Goal: Information Seeking & Learning: Learn about a topic

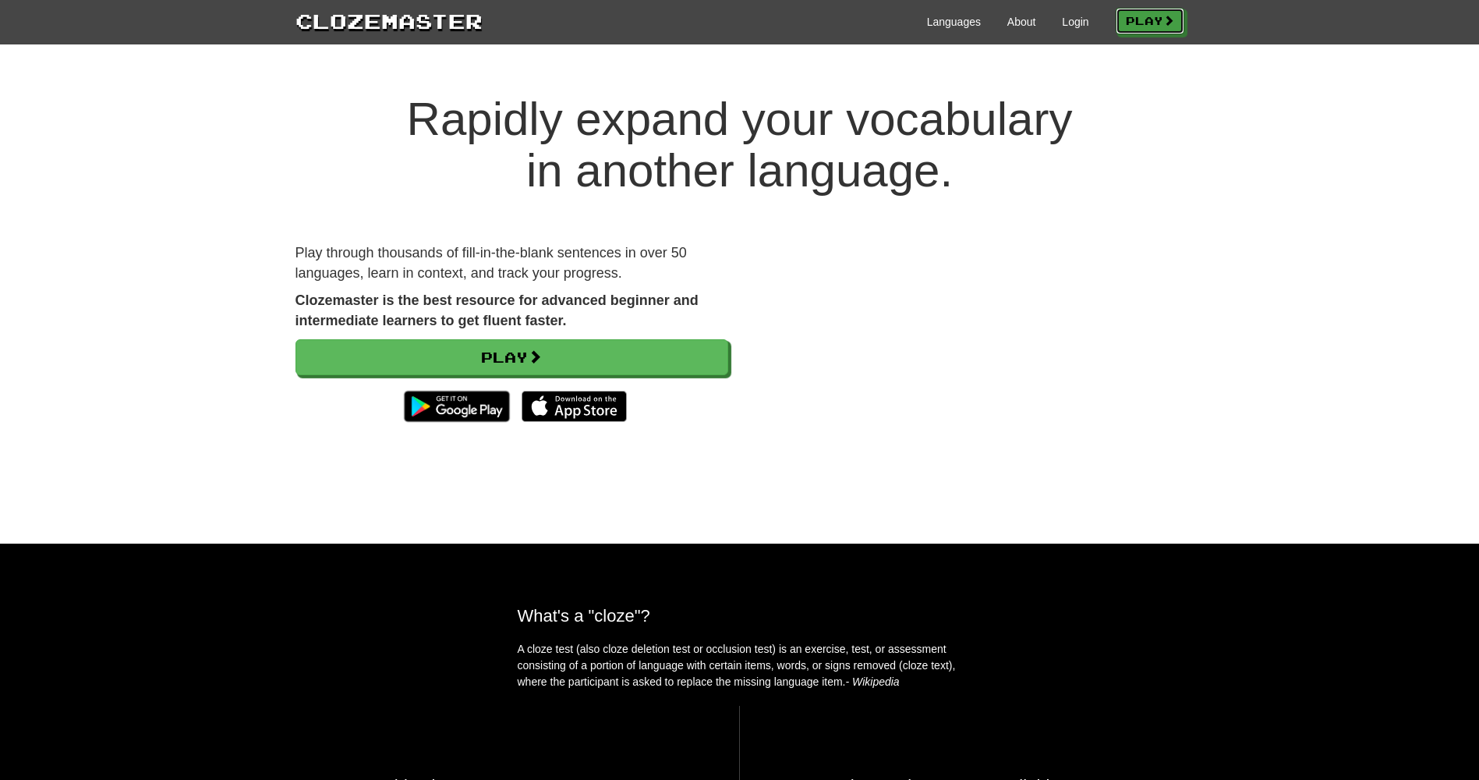
drag, startPoint x: 1155, startPoint y: 18, endPoint x: 1143, endPoint y: 6, distance: 17.1
click at [1155, 17] on link "Play" at bounding box center [1150, 21] width 69 height 27
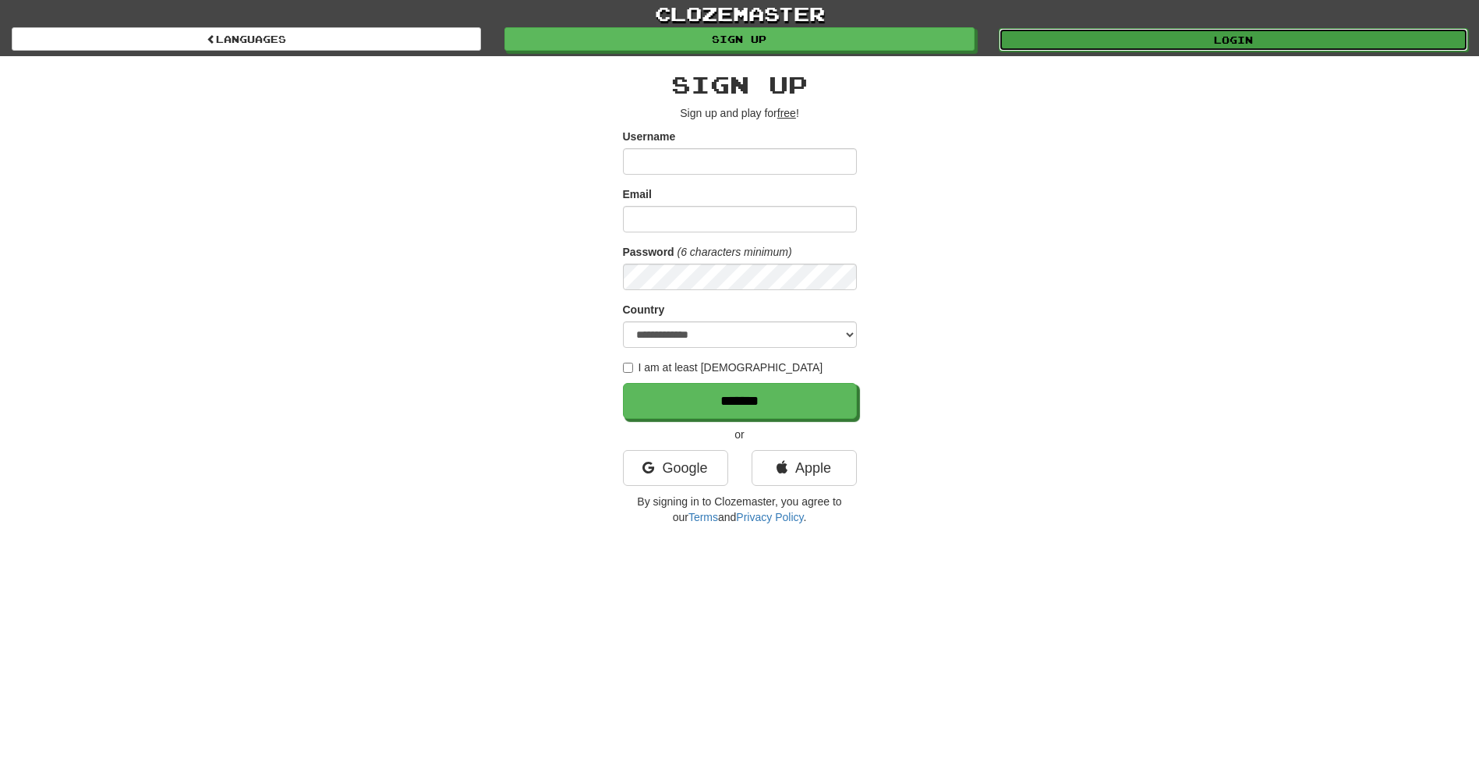
click at [1329, 43] on link "Login" at bounding box center [1233, 39] width 469 height 23
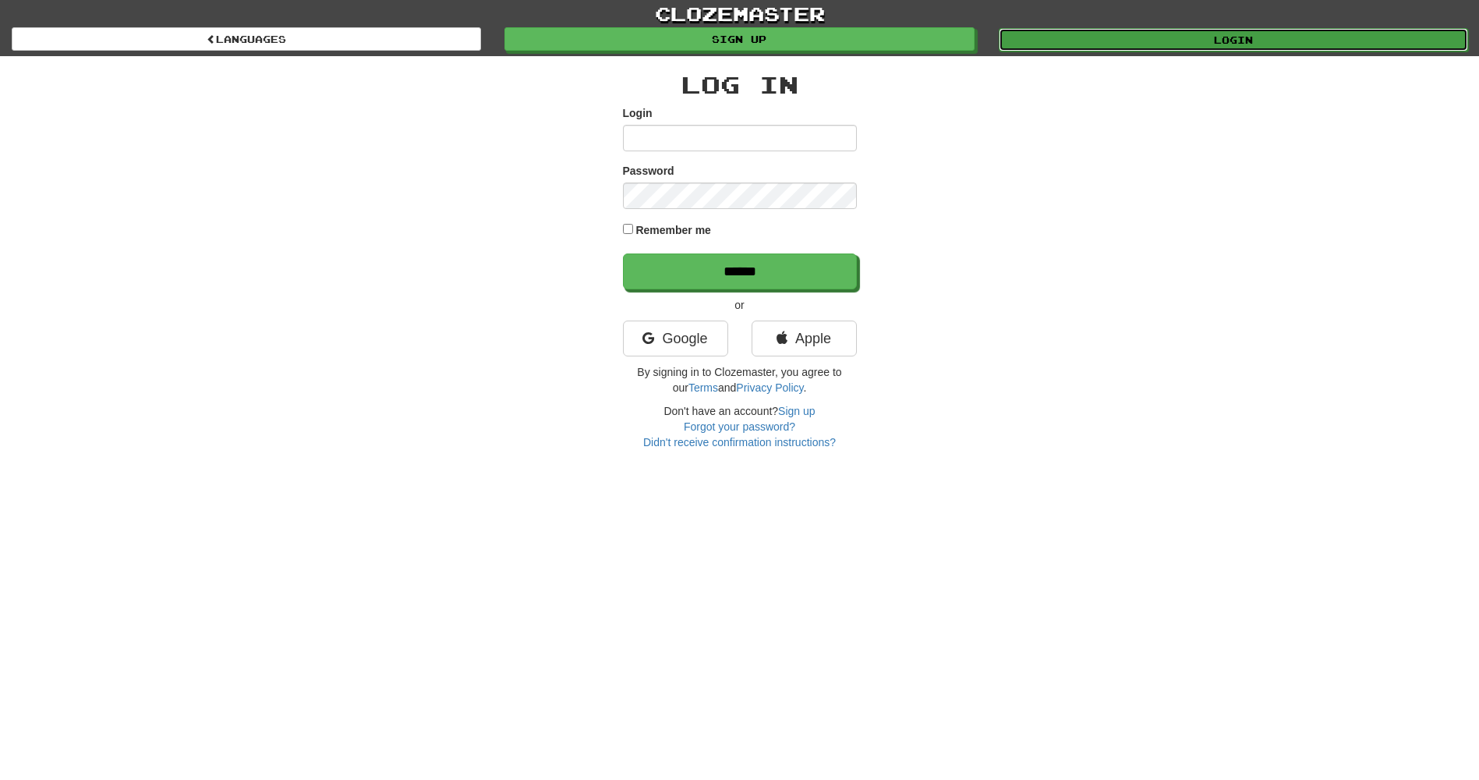
click at [1065, 41] on link "Login" at bounding box center [1233, 39] width 469 height 23
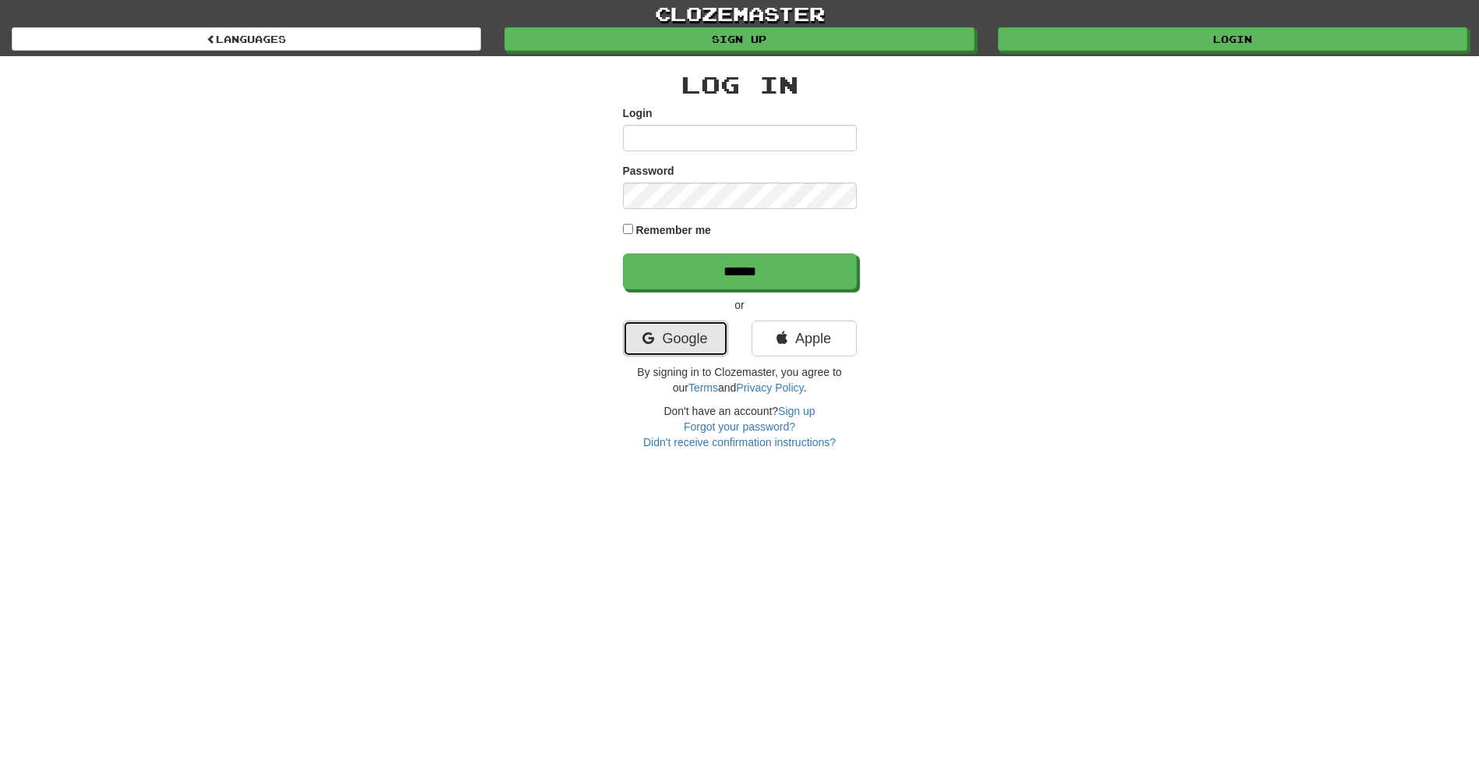
click at [677, 350] on link "Google" at bounding box center [675, 338] width 105 height 36
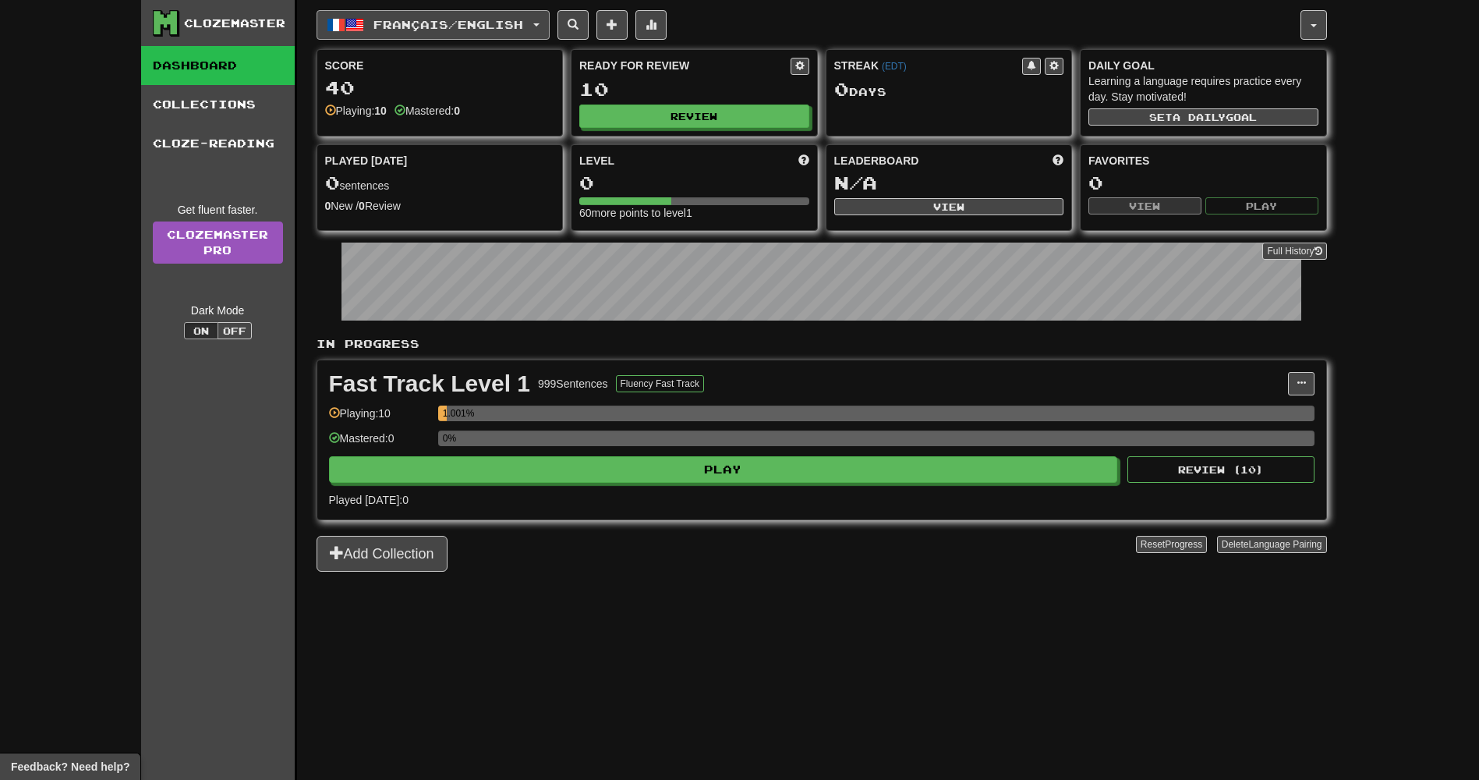
drag, startPoint x: 420, startPoint y: 31, endPoint x: 460, endPoint y: 31, distance: 39.8
click at [440, 23] on button "Français / English" at bounding box center [433, 25] width 233 height 30
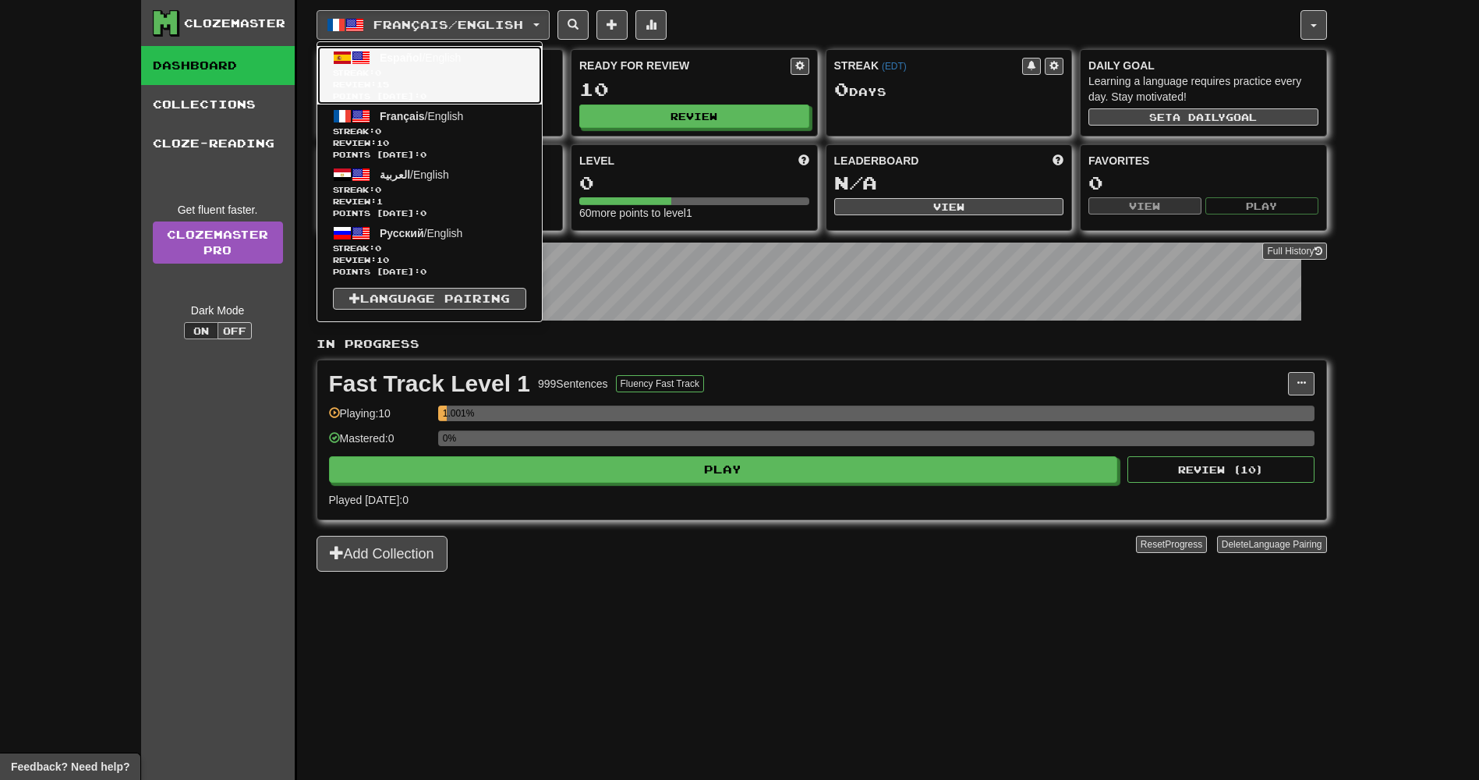
click at [423, 53] on span "Español / English" at bounding box center [420, 57] width 81 height 12
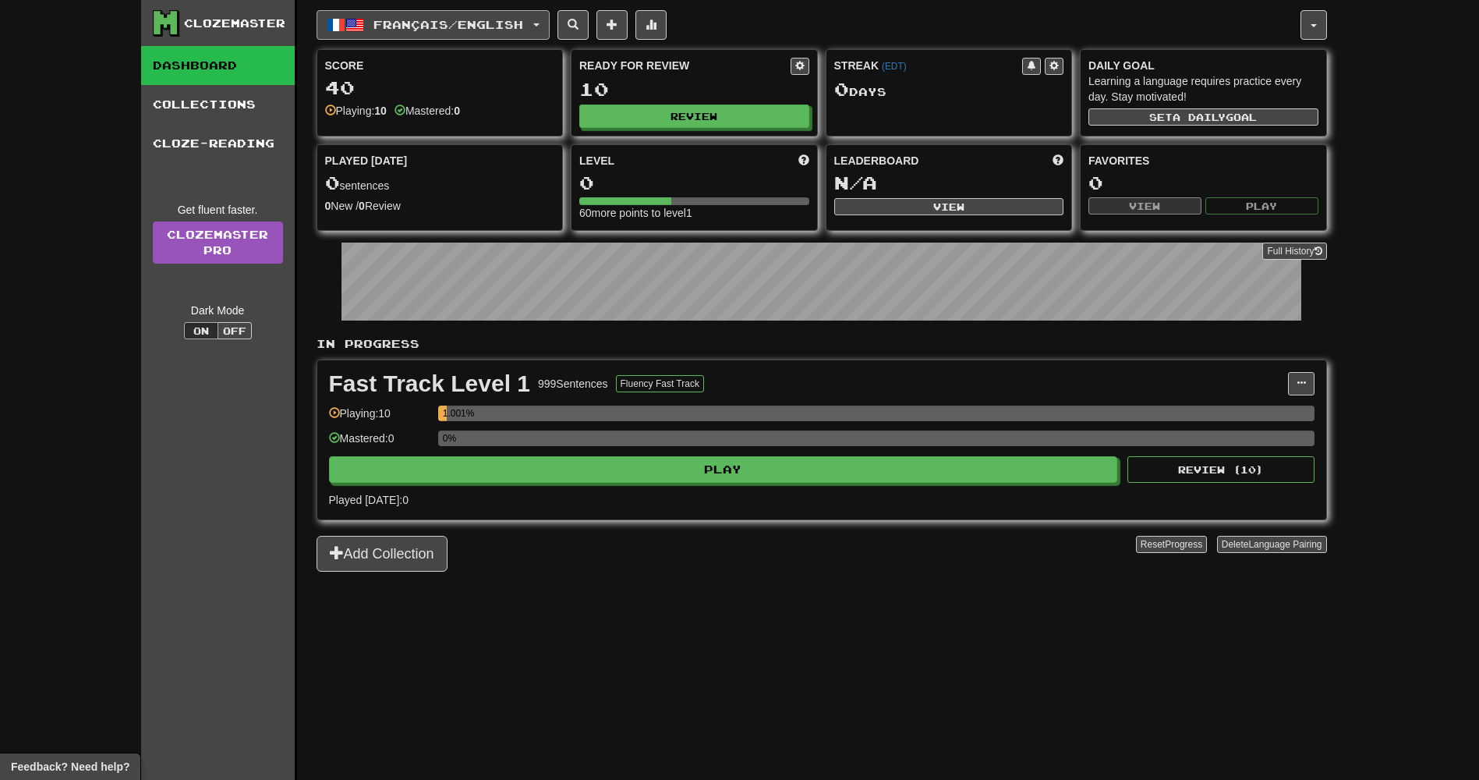
click at [536, 21] on button "Français / English" at bounding box center [433, 25] width 233 height 30
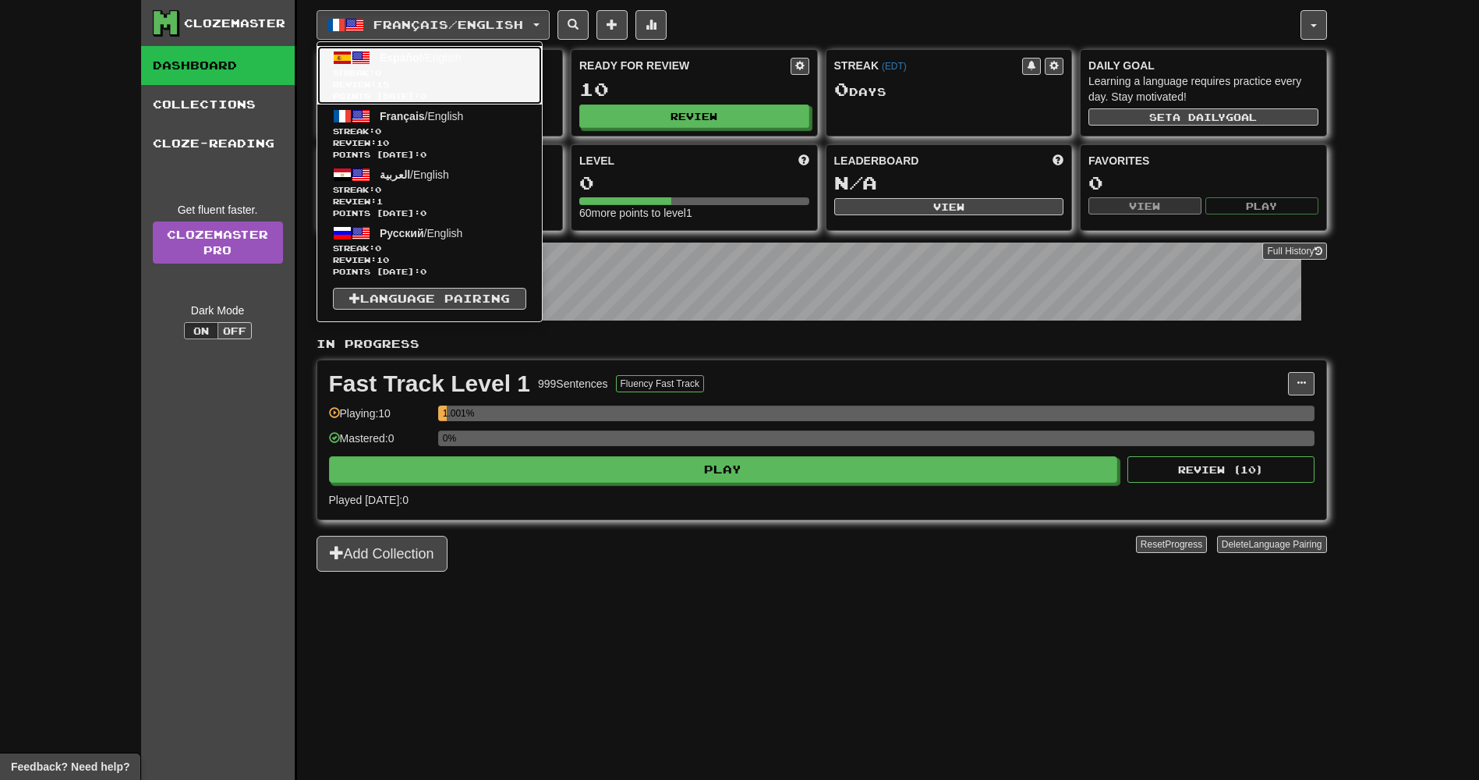
click at [525, 73] on span "Streak: 0" at bounding box center [429, 73] width 193 height 12
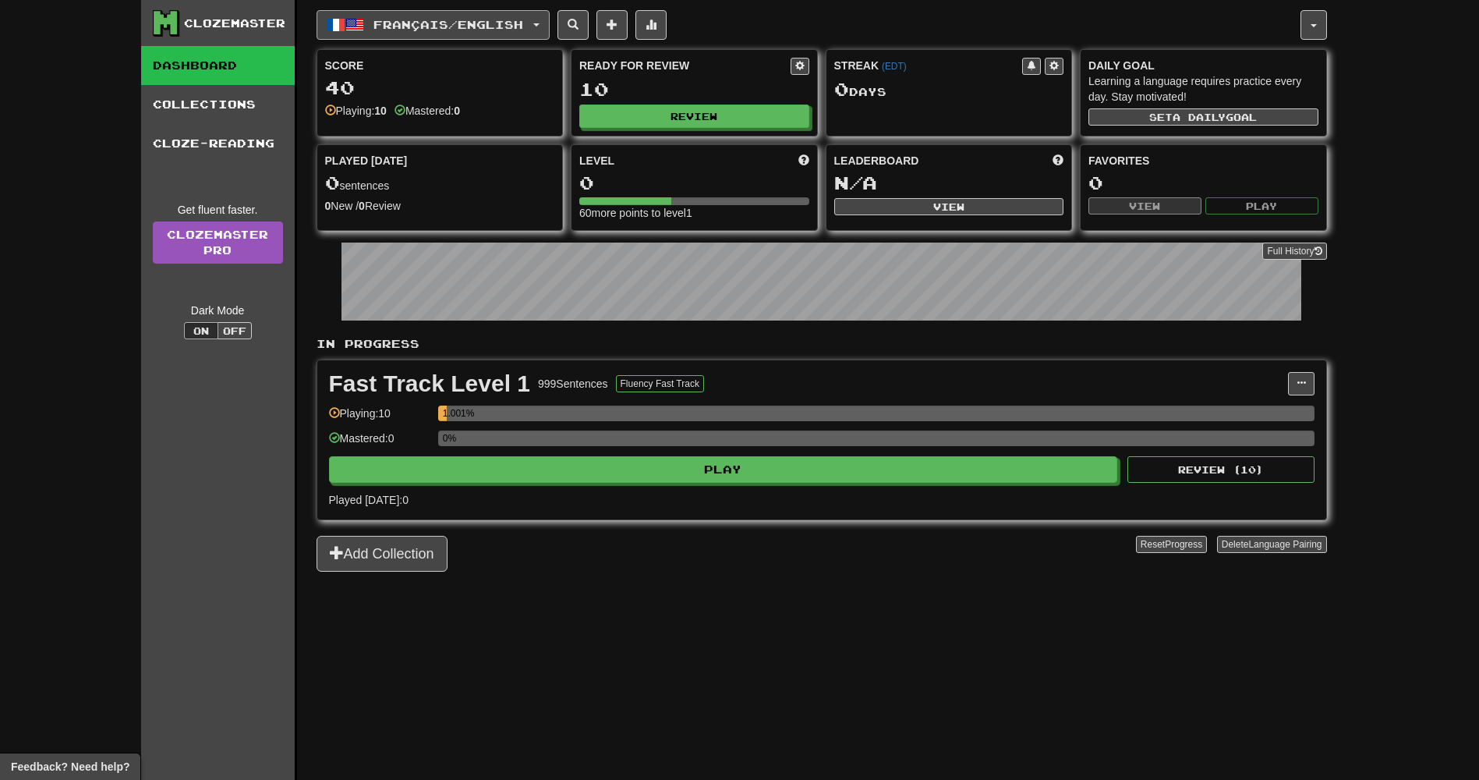
click at [347, 16] on span "button" at bounding box center [354, 25] width 19 height 19
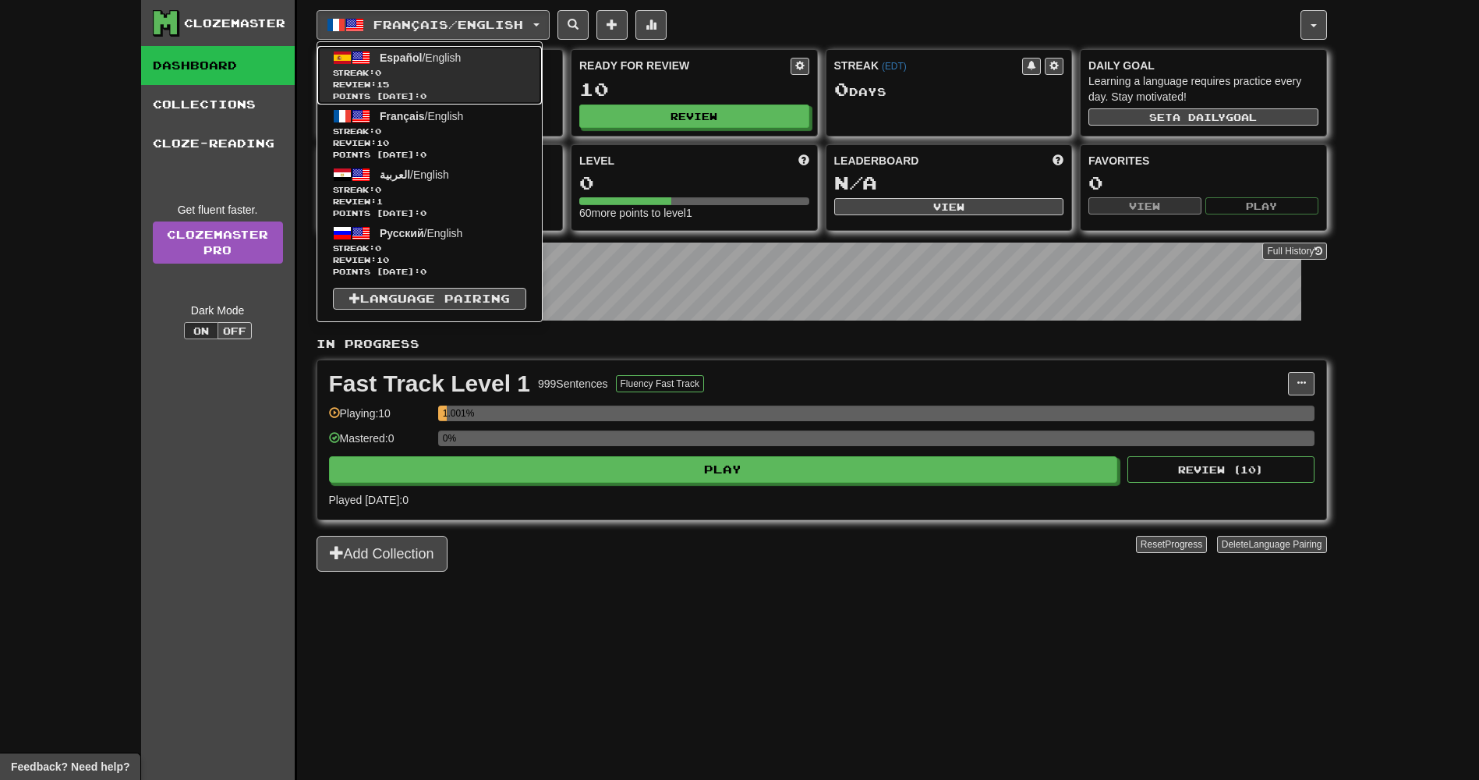
click at [373, 82] on span "Review: 15" at bounding box center [429, 85] width 193 height 12
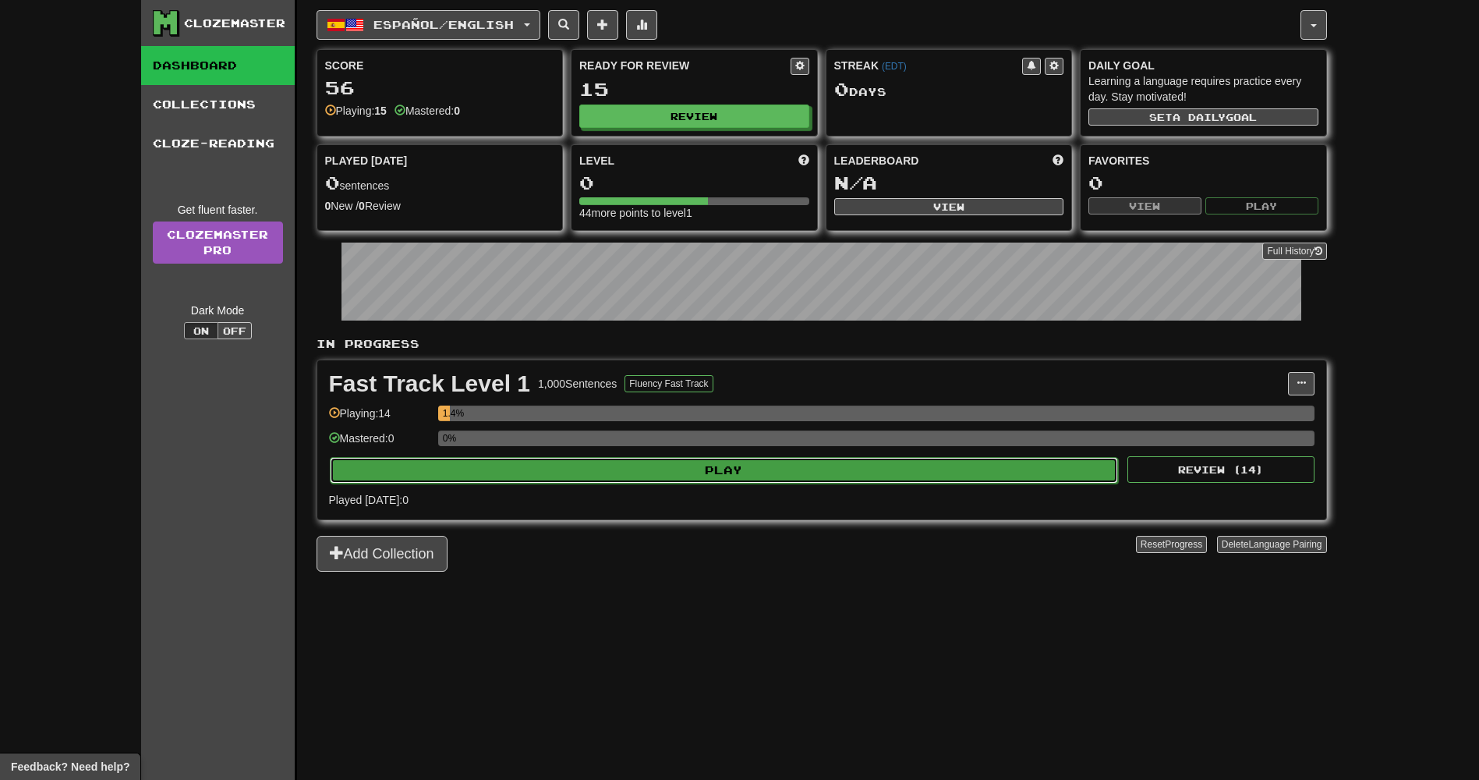
click at [853, 474] on button "Play" at bounding box center [724, 470] width 789 height 27
select select "**"
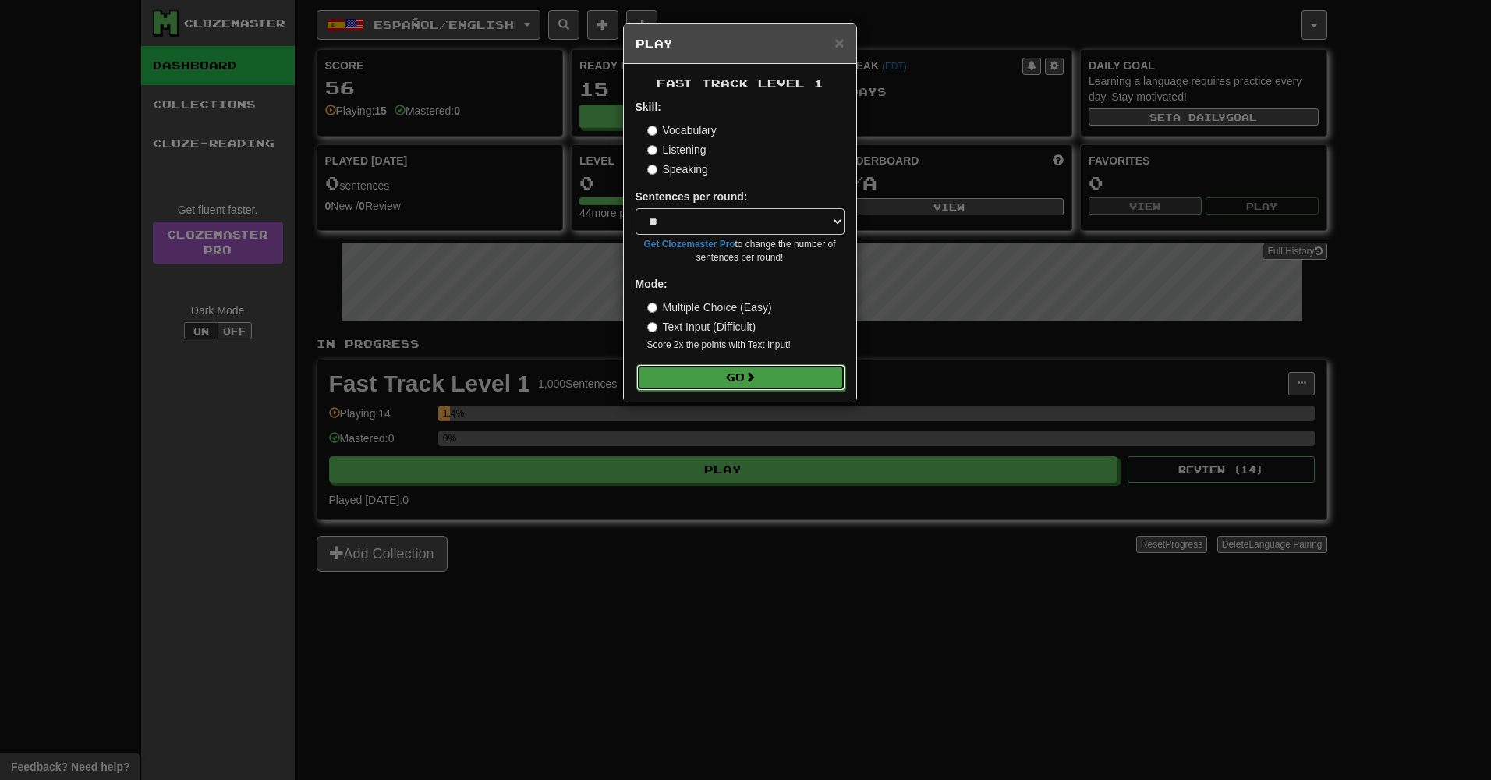
click at [809, 384] on button "Go" at bounding box center [740, 377] width 209 height 27
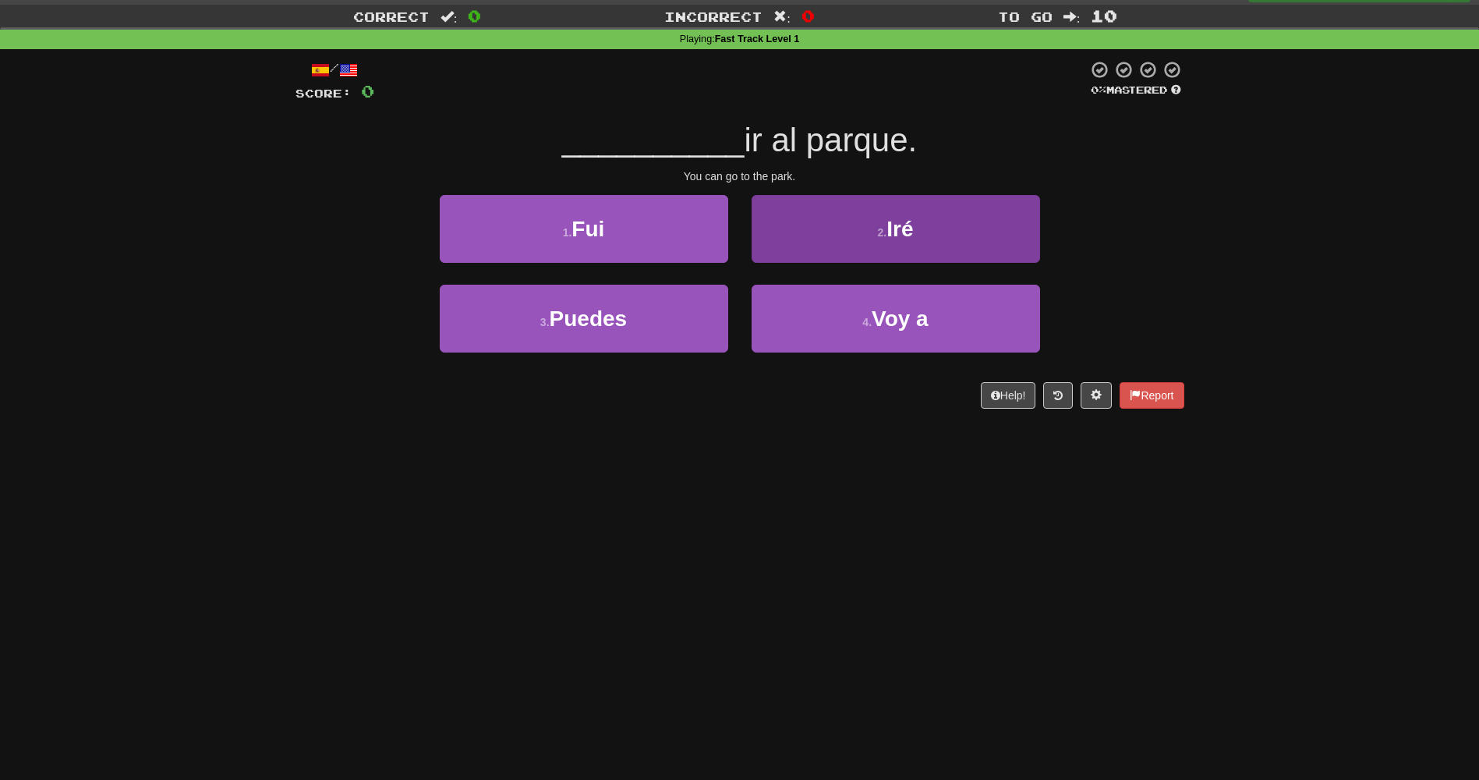
scroll to position [8, 0]
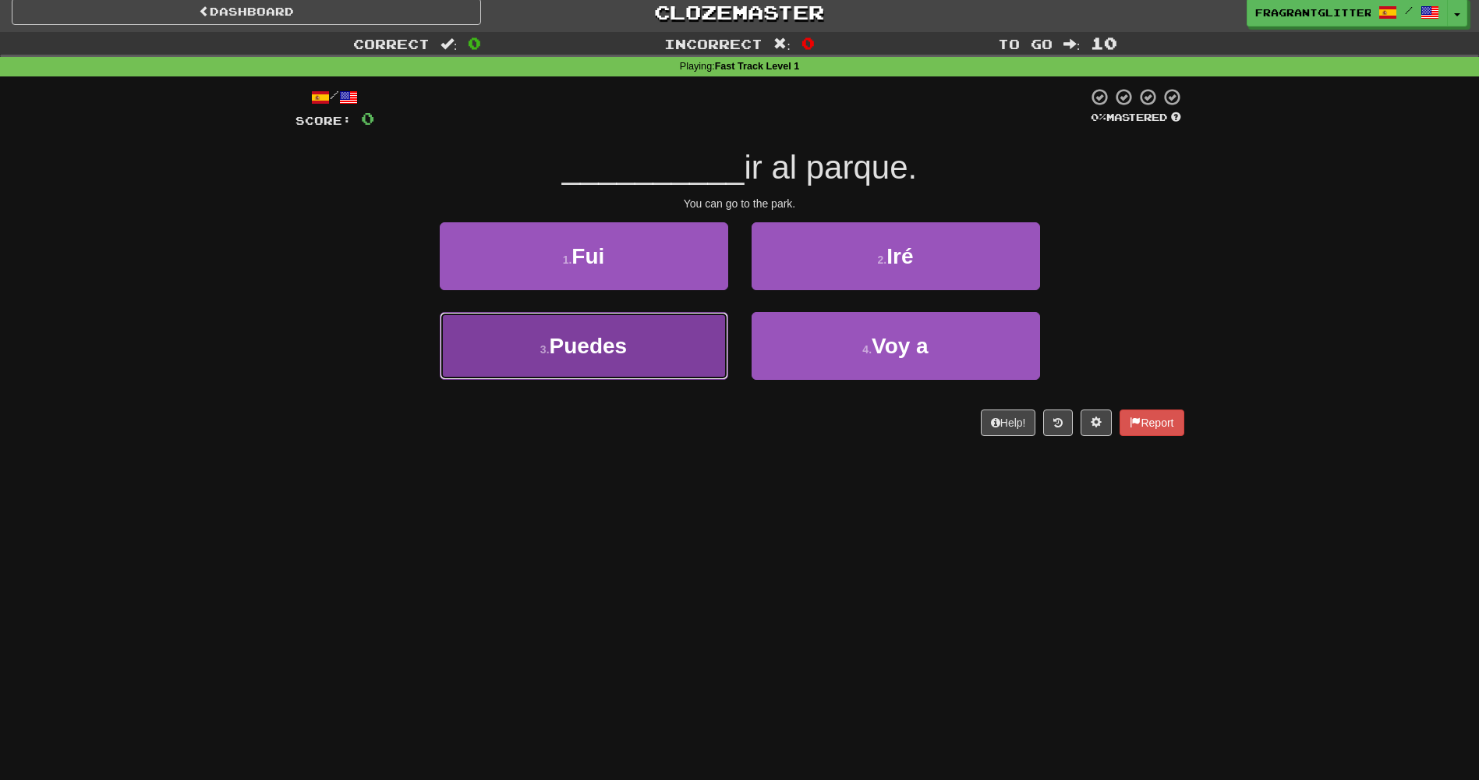
click at [714, 334] on button "3 . Puedes" at bounding box center [584, 346] width 288 height 68
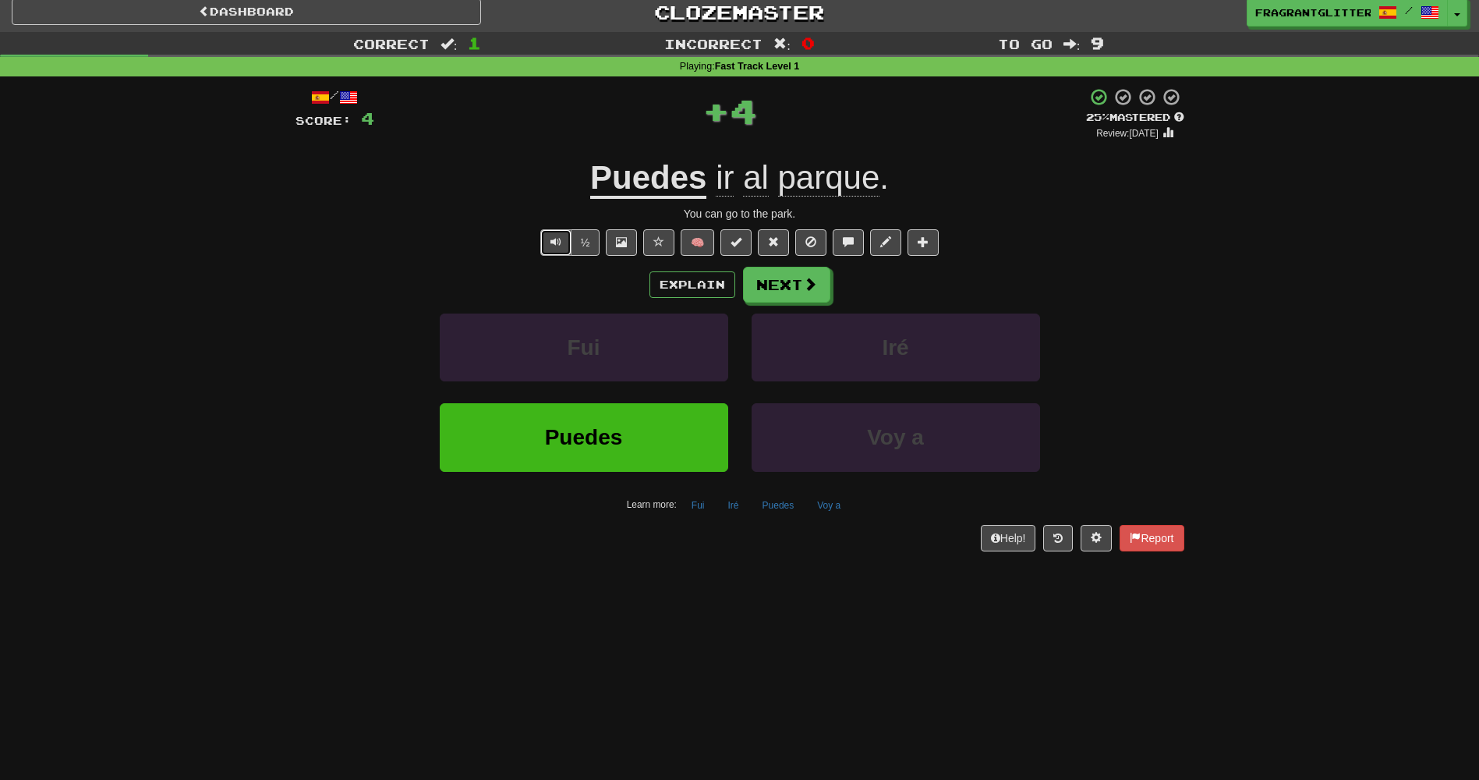
click at [549, 232] on button "Text-to-speech controls" at bounding box center [555, 242] width 31 height 27
click at [554, 236] on span "Text-to-speech controls" at bounding box center [555, 241] width 11 height 11
click at [787, 289] on button "Next" at bounding box center [787, 285] width 87 height 36
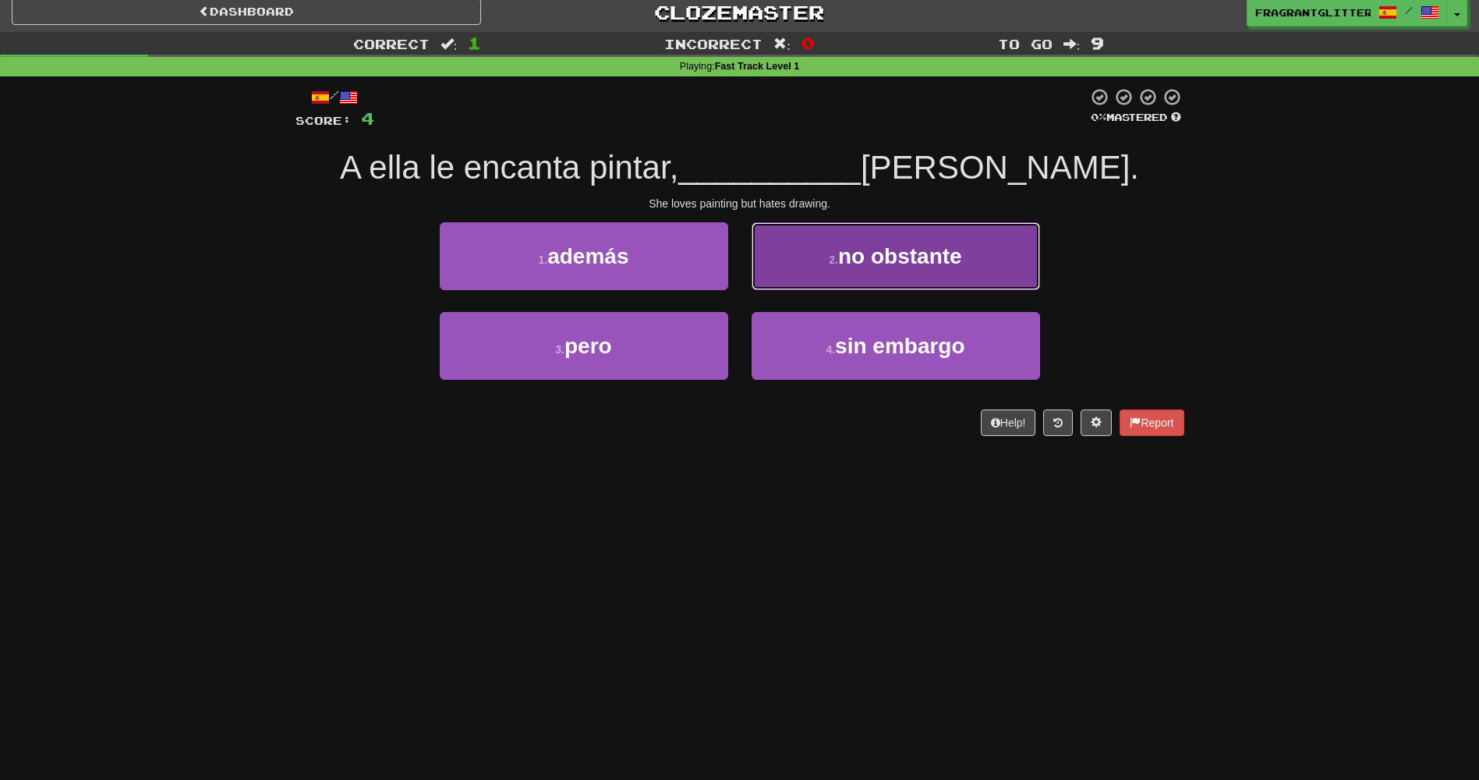
click at [802, 281] on button "2 . no obstante" at bounding box center [896, 256] width 288 height 68
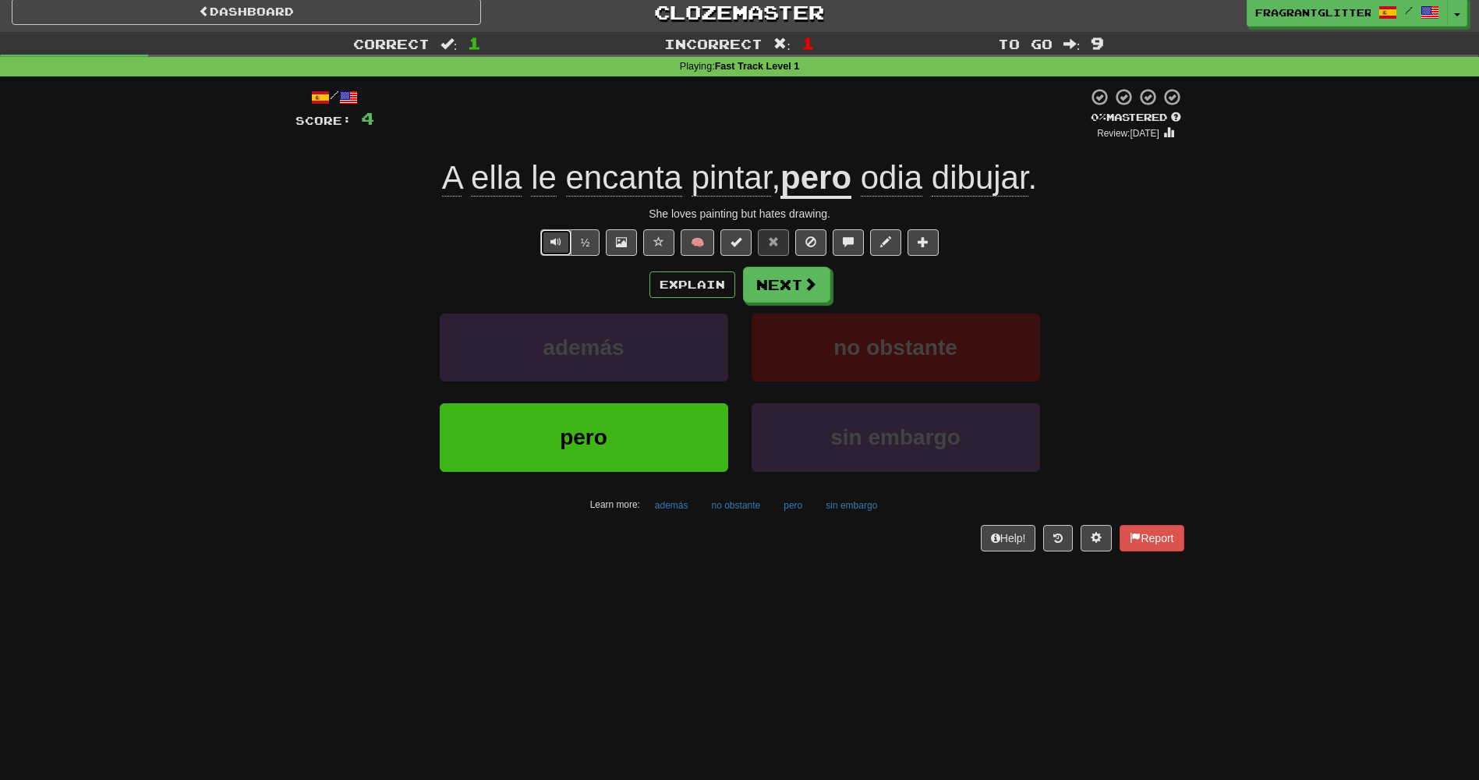
click at [554, 246] on span "Text-to-speech controls" at bounding box center [555, 241] width 11 height 11
click at [554, 241] on span "Text-to-speech controls" at bounding box center [555, 241] width 11 height 11
click at [557, 242] on span "Text-to-speech controls" at bounding box center [555, 241] width 11 height 11
click at [557, 244] on span "Text-to-speech controls" at bounding box center [555, 241] width 11 height 11
click at [562, 243] on button "Text-to-speech controls" at bounding box center [555, 242] width 31 height 27
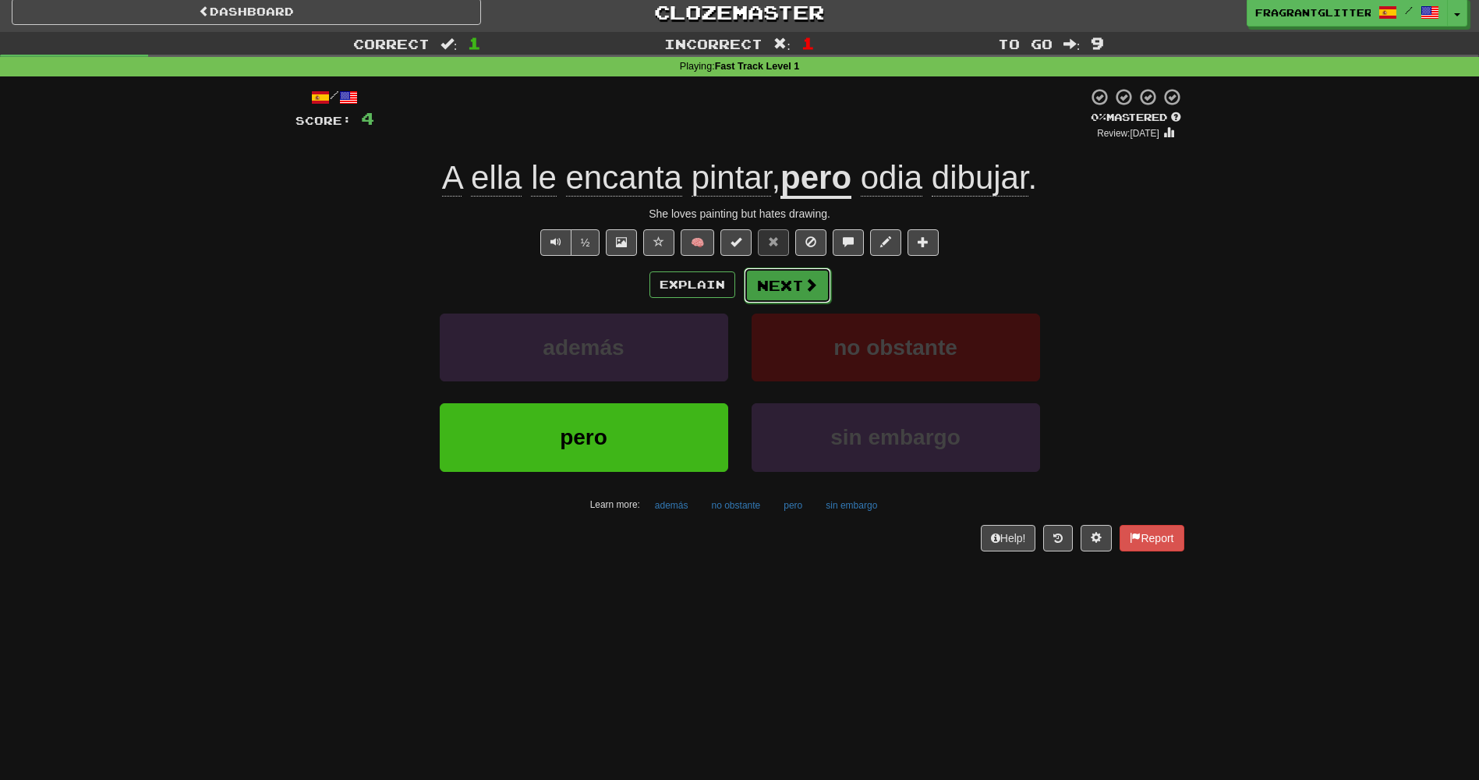
click at [766, 291] on button "Next" at bounding box center [787, 285] width 87 height 36
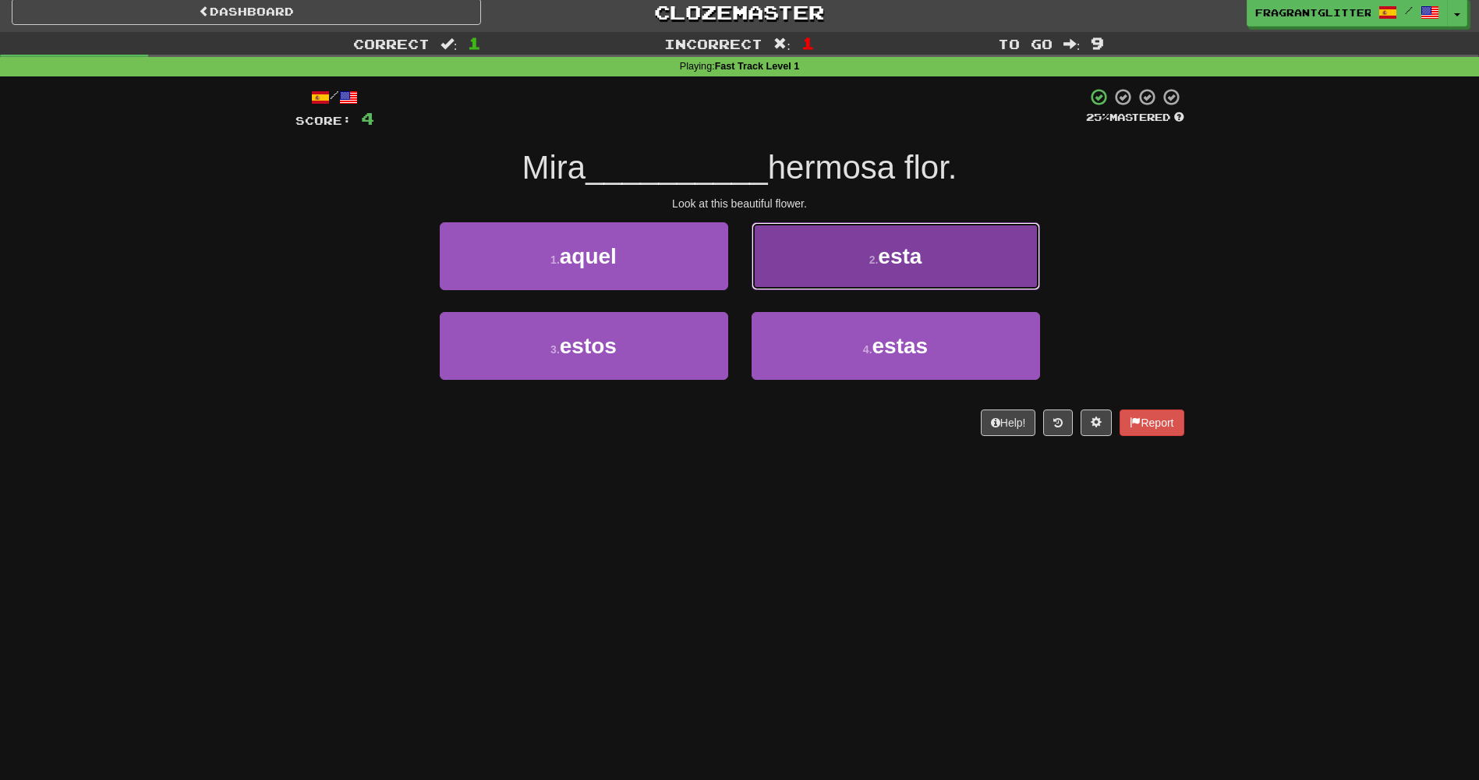
click at [777, 288] on button "2 . esta" at bounding box center [896, 256] width 288 height 68
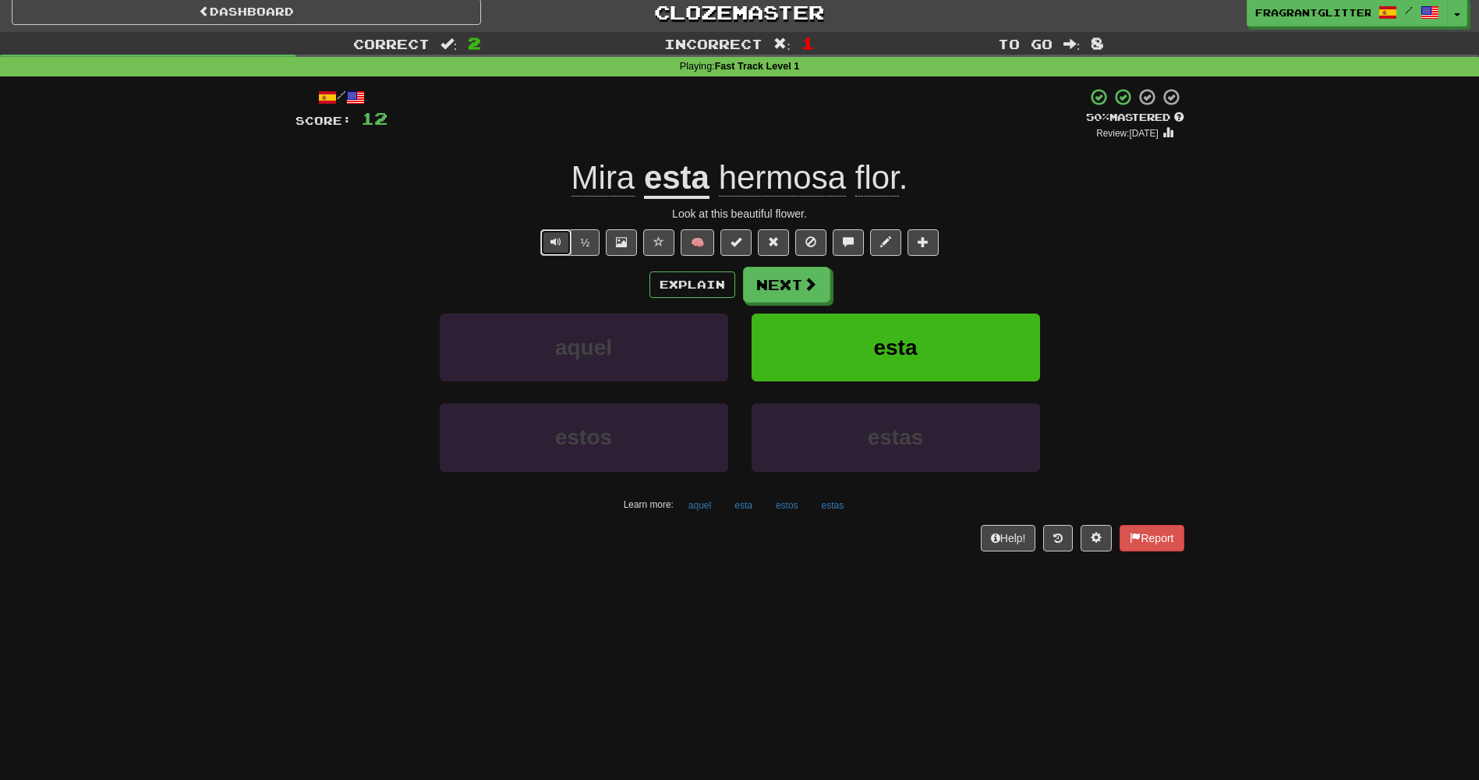
click at [560, 236] on span "Text-to-speech controls" at bounding box center [555, 241] width 11 height 11
click at [783, 280] on button "Next" at bounding box center [787, 285] width 87 height 36
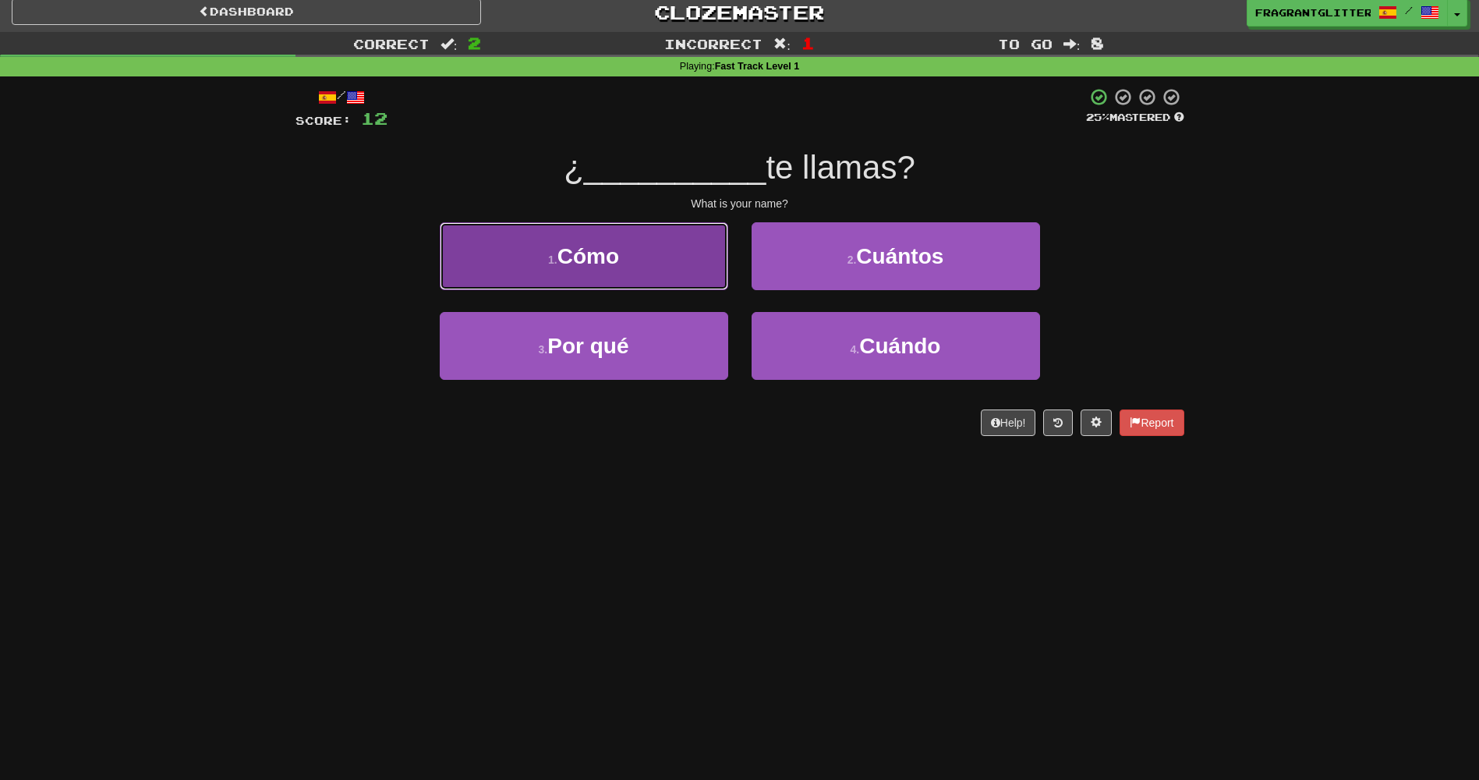
click at [687, 270] on button "1 . Cómo" at bounding box center [584, 256] width 288 height 68
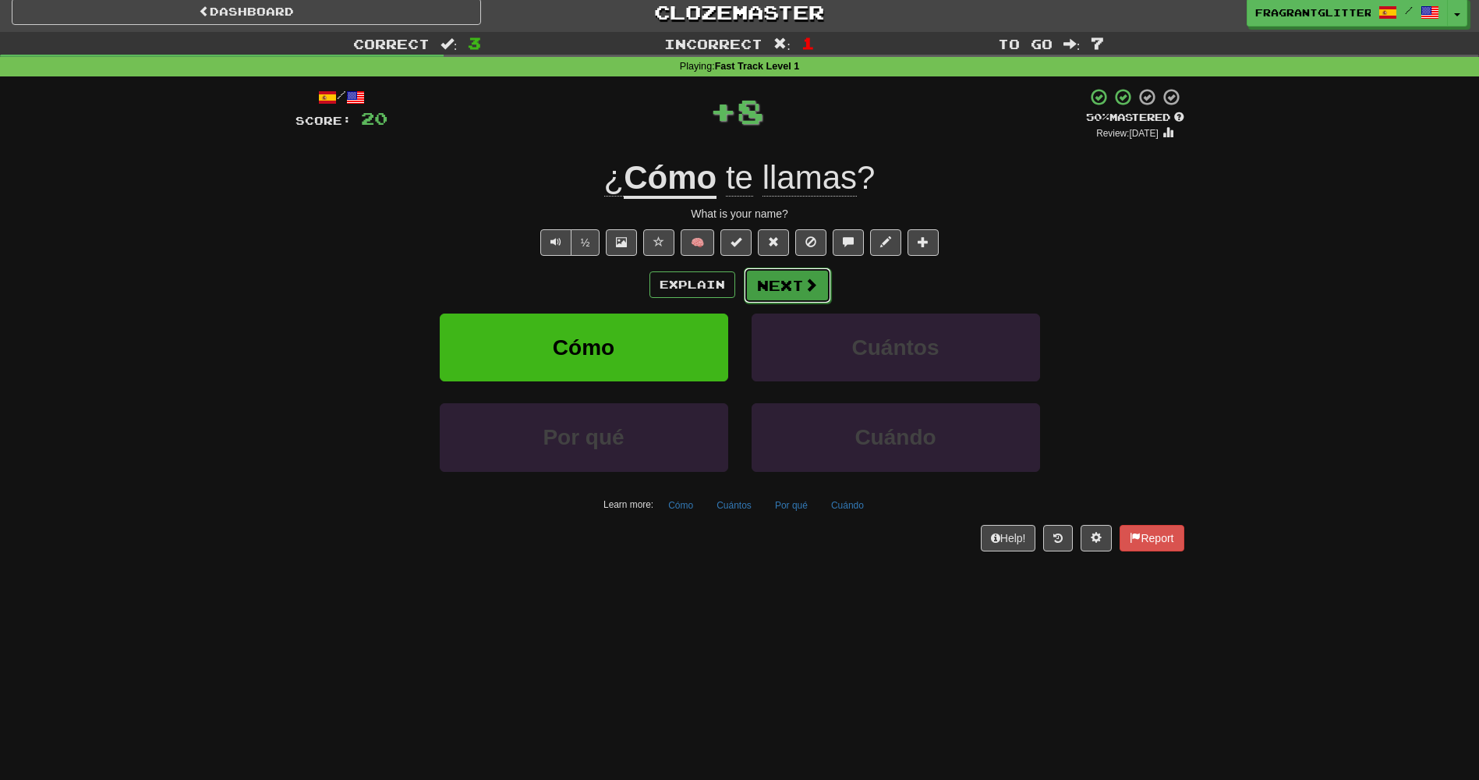
click at [777, 293] on button "Next" at bounding box center [787, 285] width 87 height 36
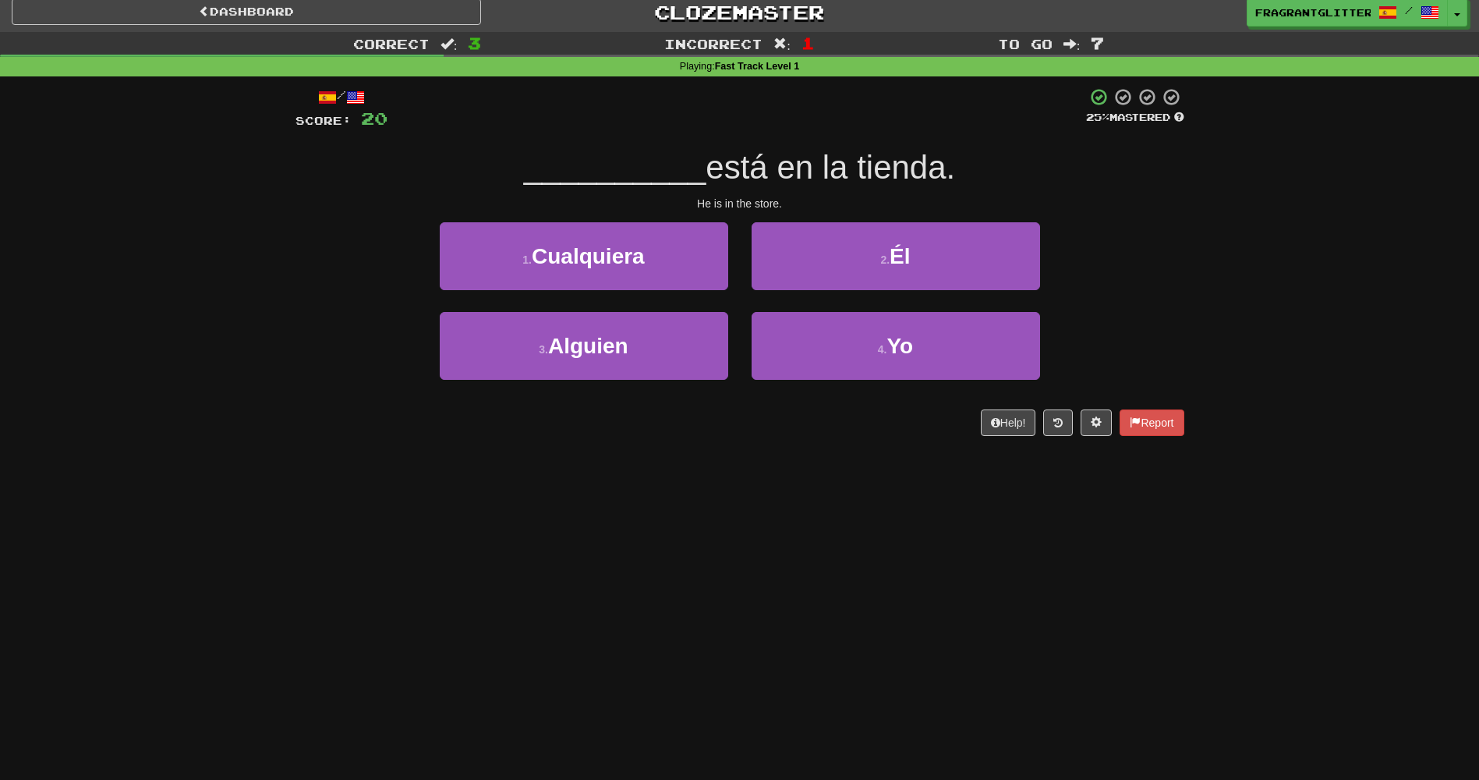
click at [770, 291] on div "2 . Él" at bounding box center [896, 267] width 312 height 90
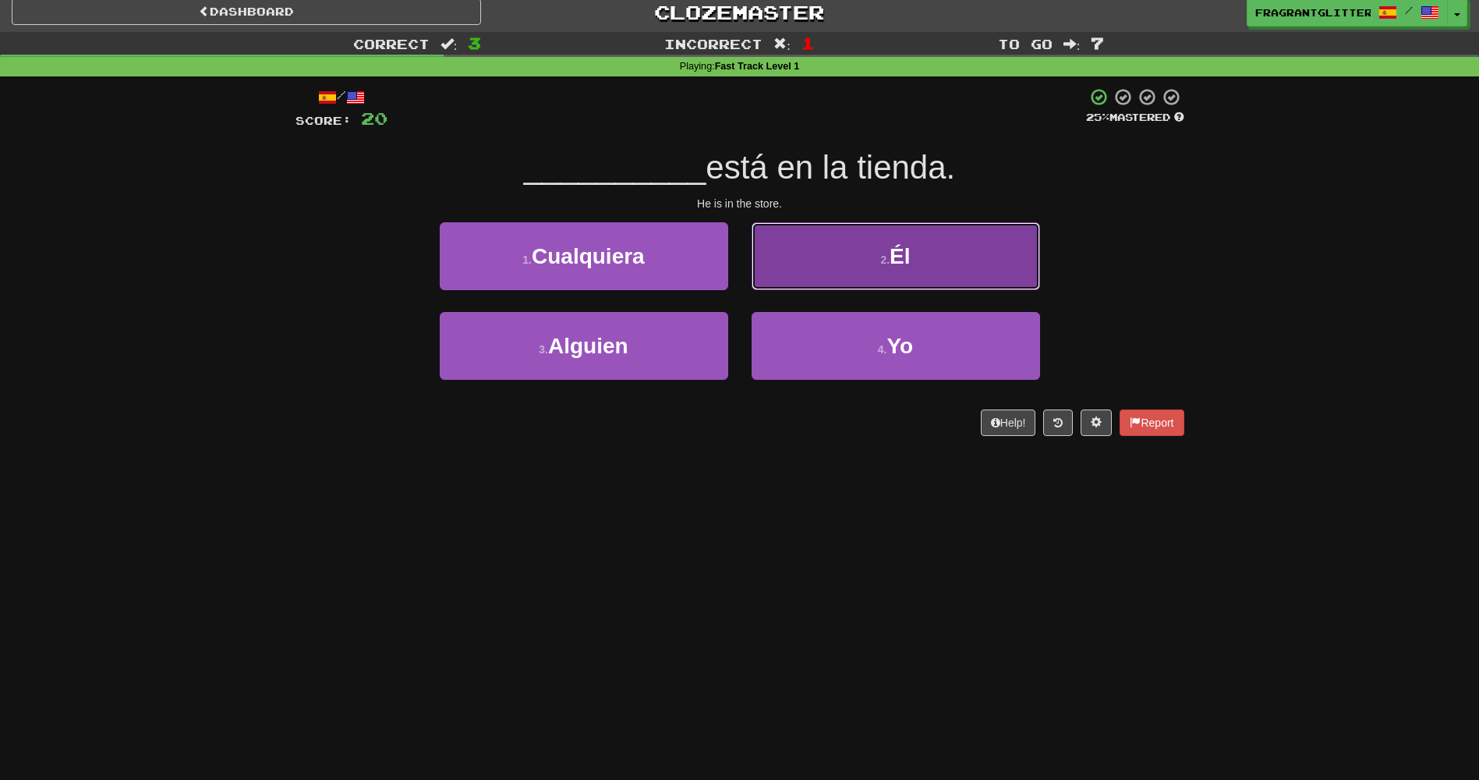
click at [807, 264] on button "2 . Él" at bounding box center [896, 256] width 288 height 68
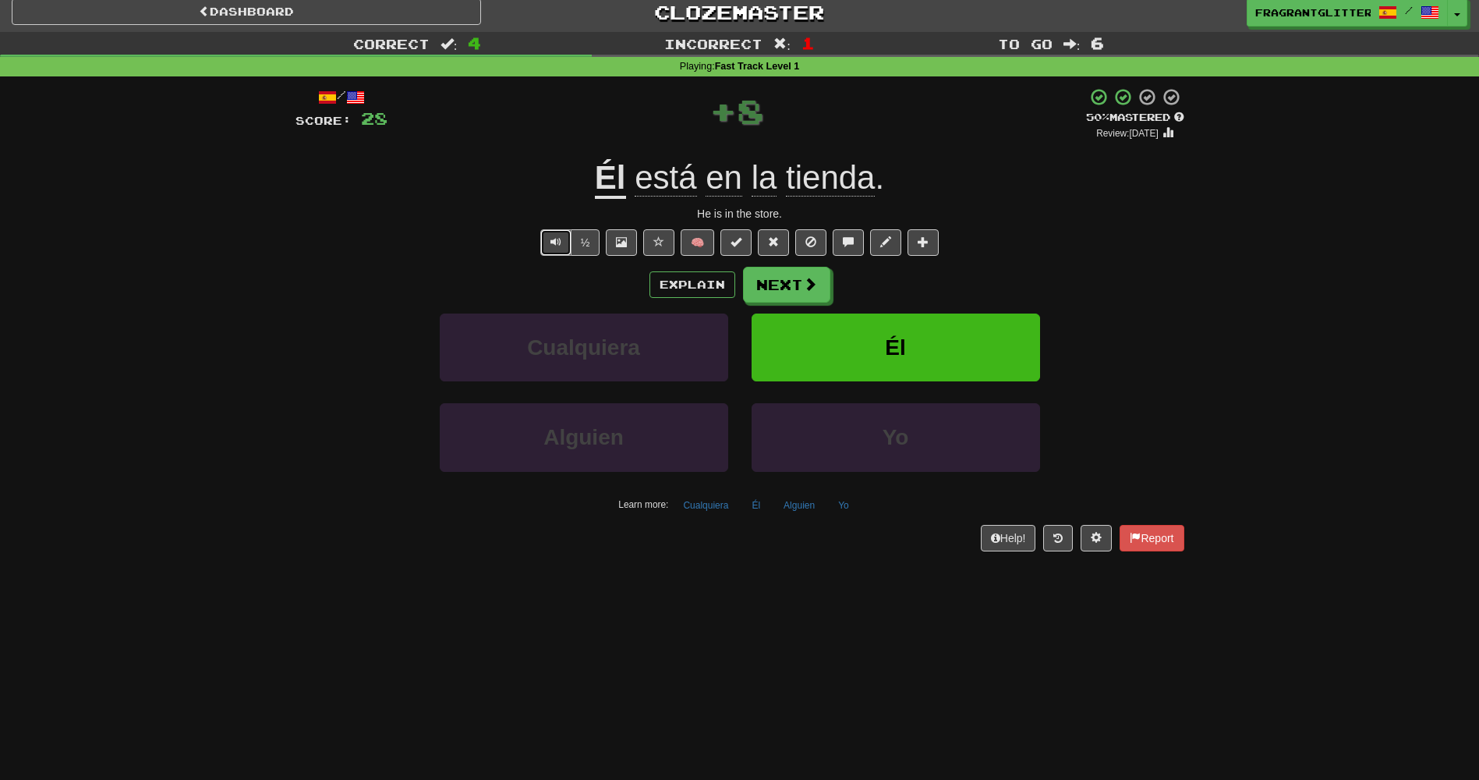
click at [562, 242] on button "Text-to-speech controls" at bounding box center [555, 242] width 31 height 27
click at [563, 236] on button "Text-to-speech controls" at bounding box center [555, 242] width 31 height 27
click at [571, 247] on button "½" at bounding box center [586, 242] width 30 height 27
click at [775, 288] on button "Next" at bounding box center [787, 285] width 87 height 36
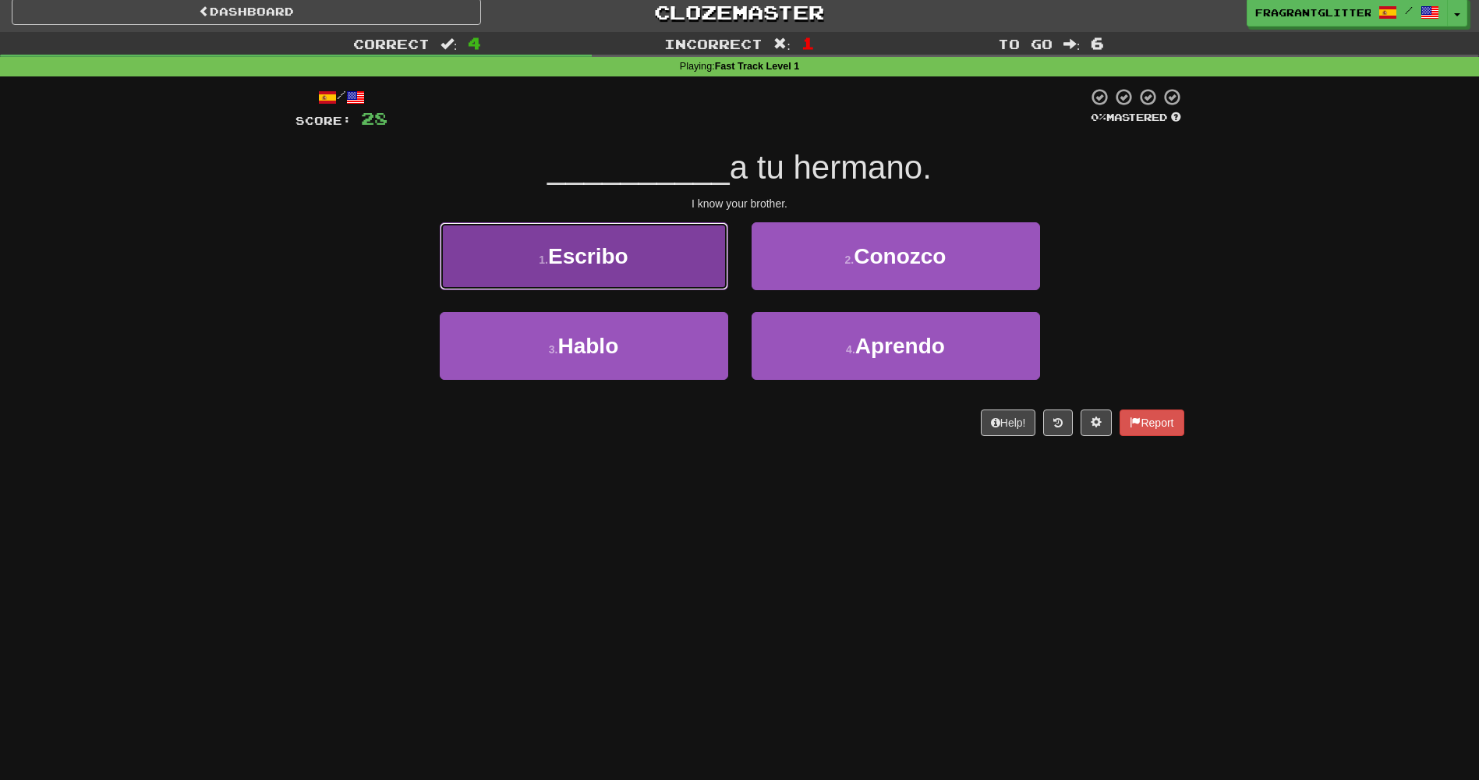
click at [702, 270] on button "1 . [GEOGRAPHIC_DATA]" at bounding box center [584, 256] width 288 height 68
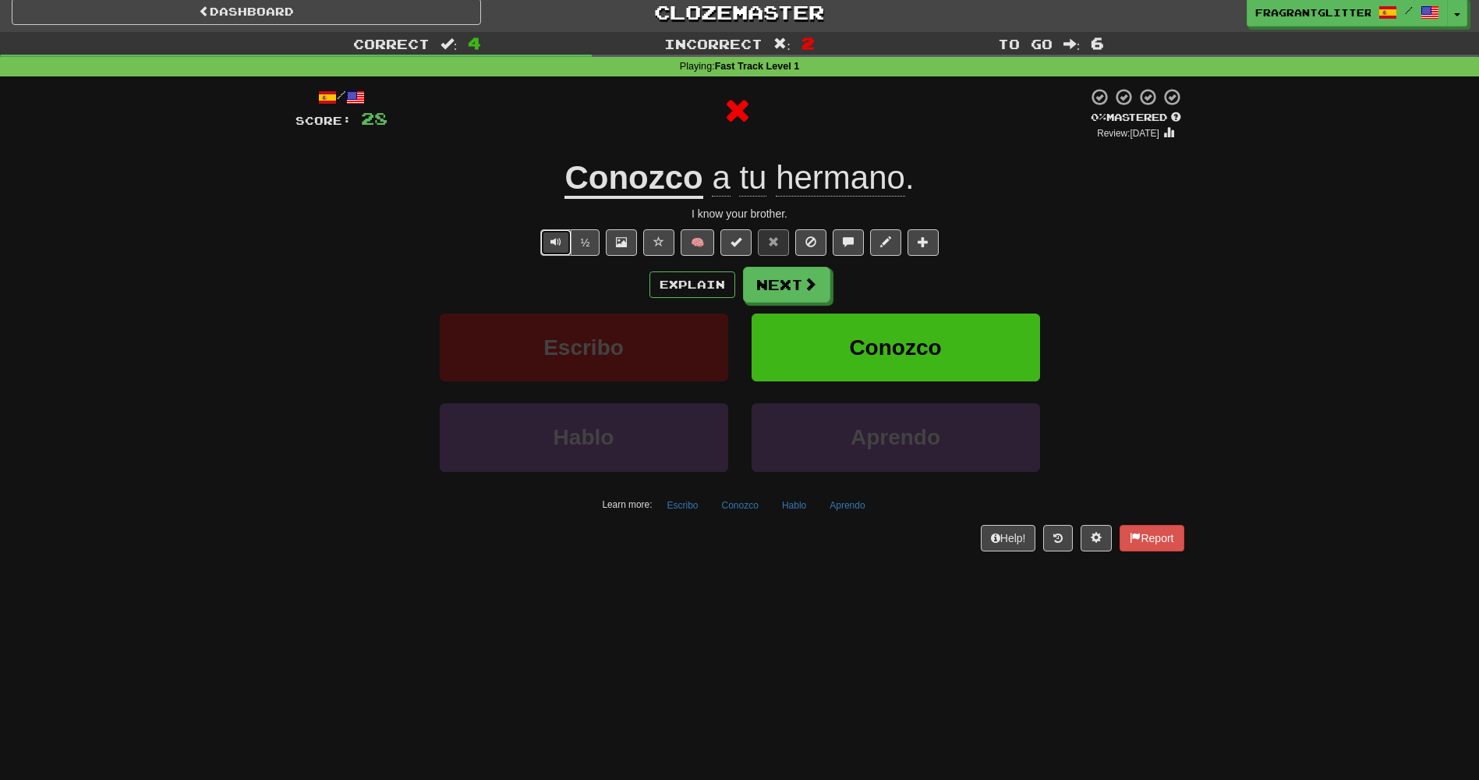
click at [553, 242] on span "Text-to-speech controls" at bounding box center [555, 241] width 11 height 11
click at [596, 242] on button "½" at bounding box center [586, 242] width 30 height 27
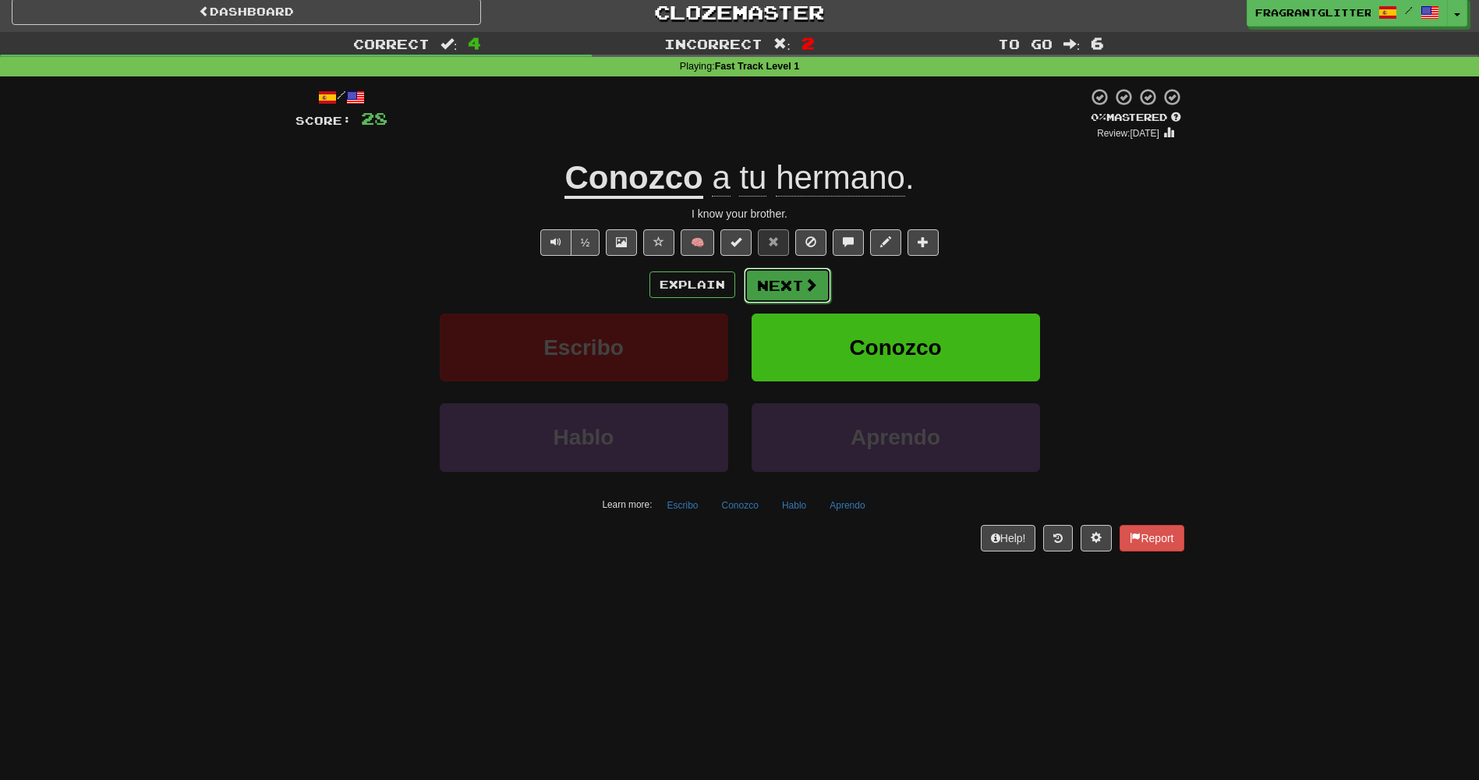
click at [777, 289] on button "Next" at bounding box center [787, 285] width 87 height 36
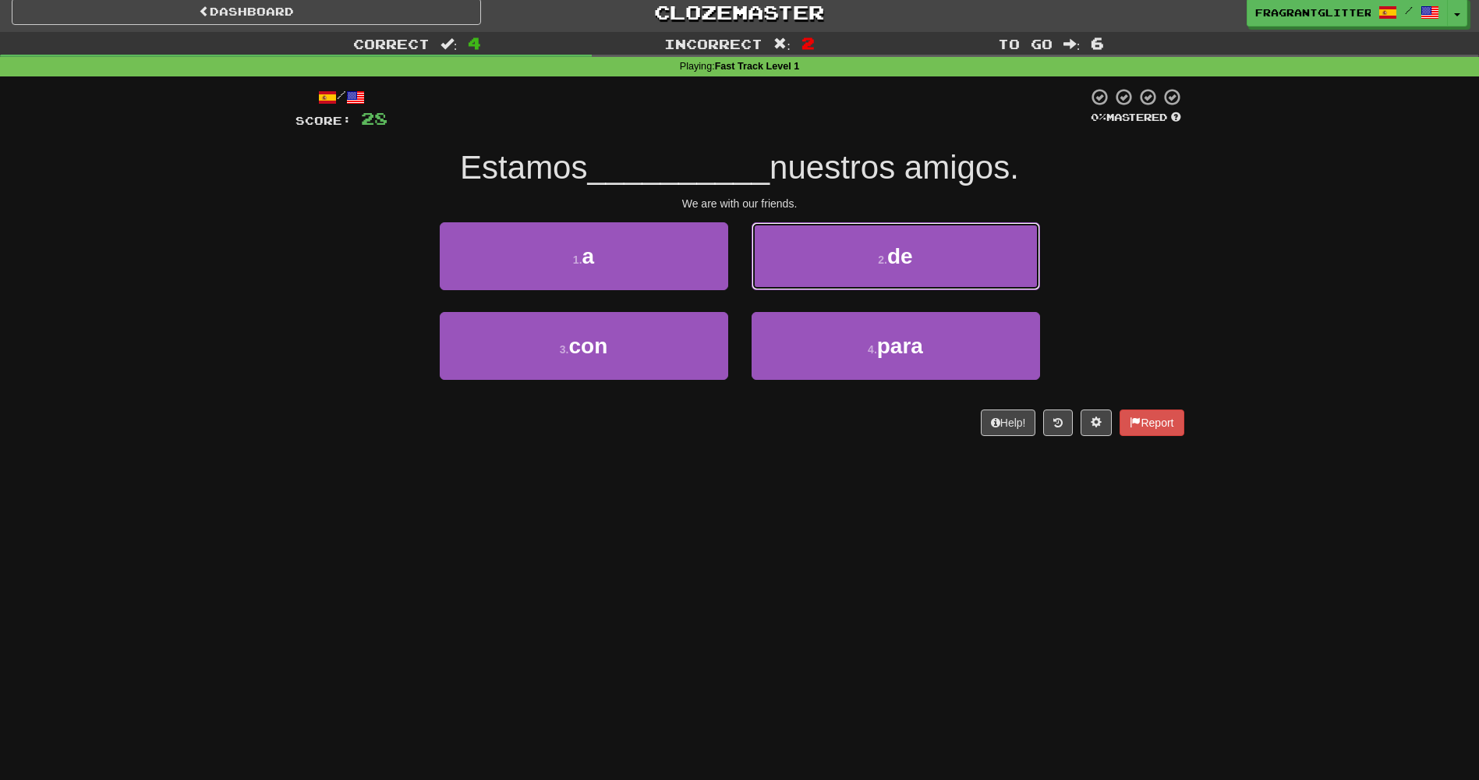
click at [777, 289] on button "2 . de" at bounding box center [896, 256] width 288 height 68
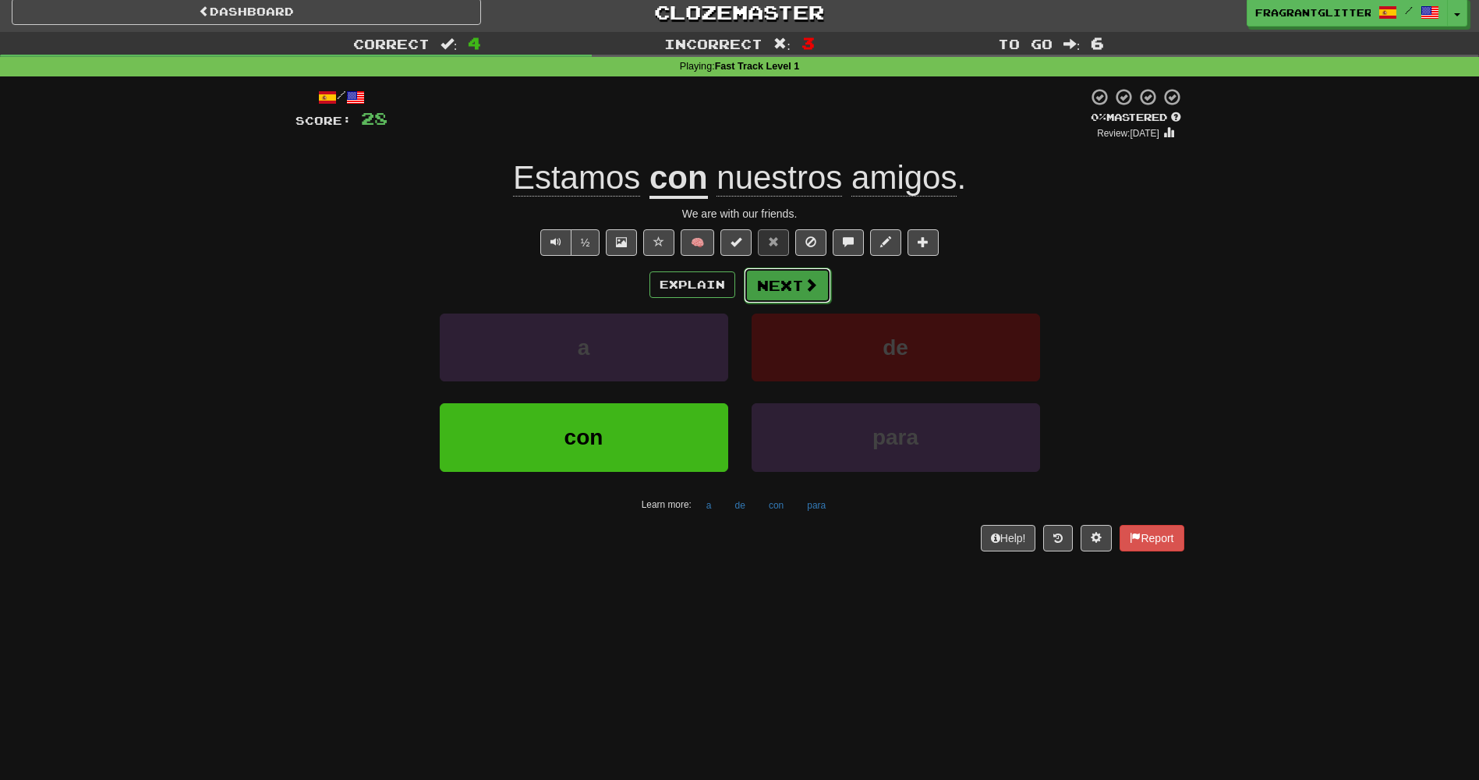
click at [784, 295] on button "Next" at bounding box center [787, 285] width 87 height 36
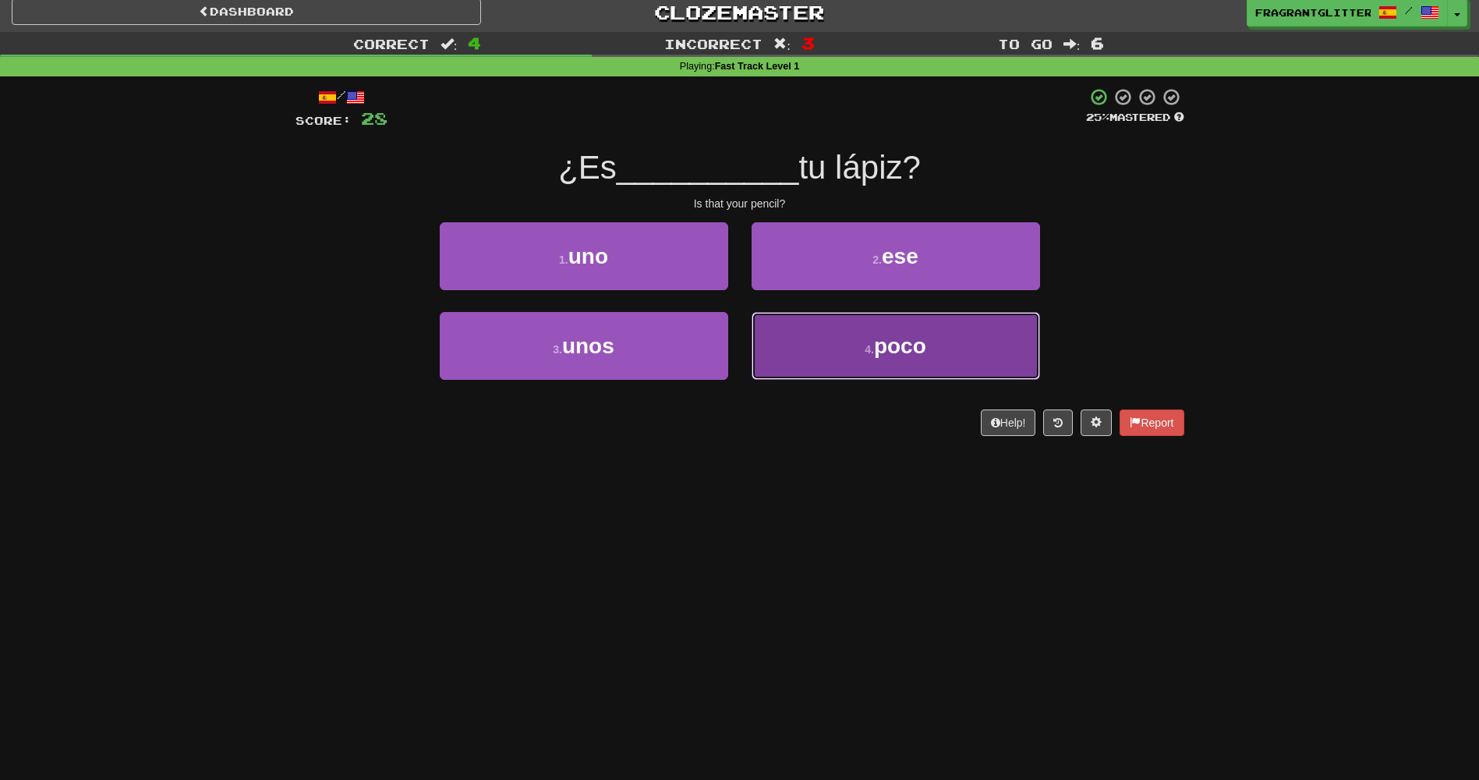
click at [792, 327] on button "4 . poco" at bounding box center [896, 346] width 288 height 68
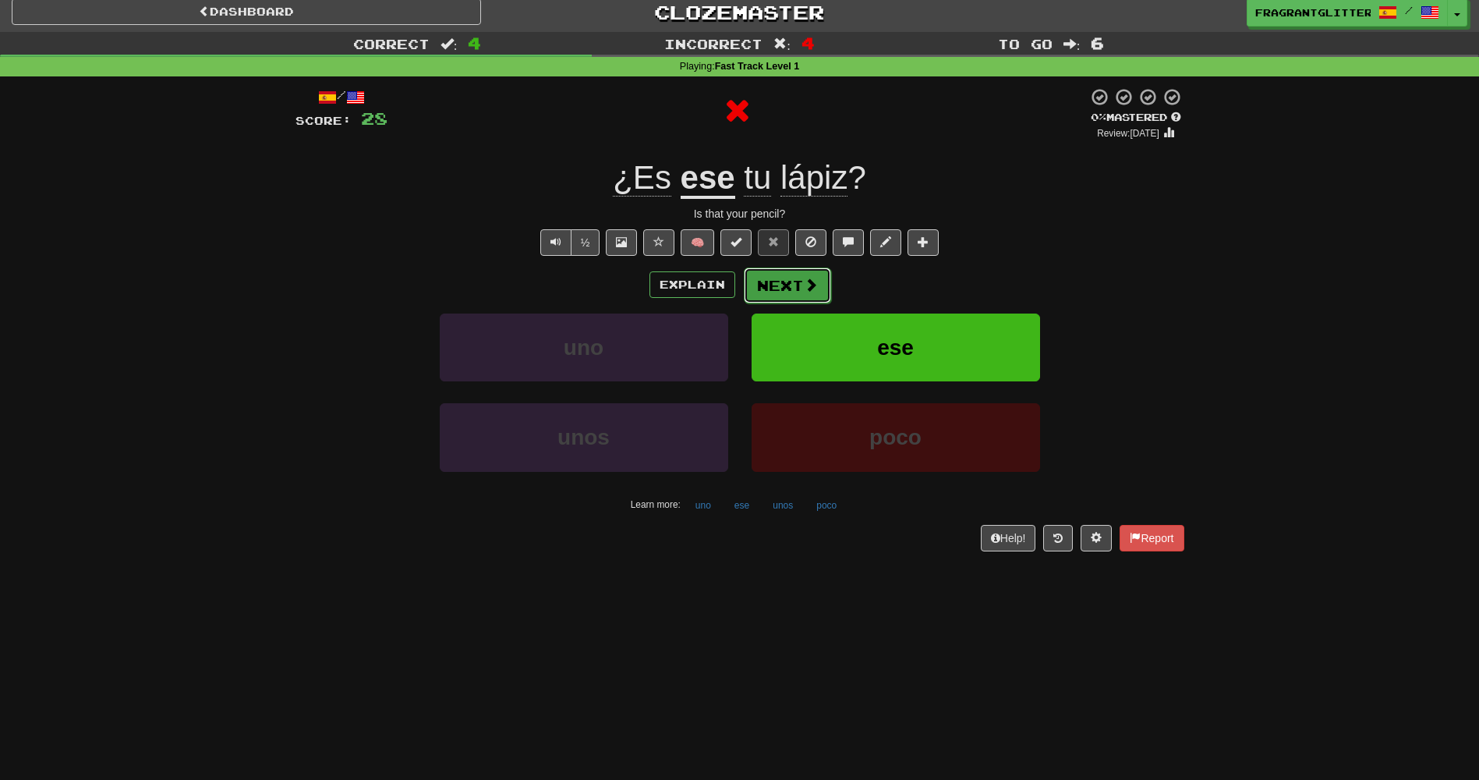
click at [799, 287] on button "Next" at bounding box center [787, 285] width 87 height 36
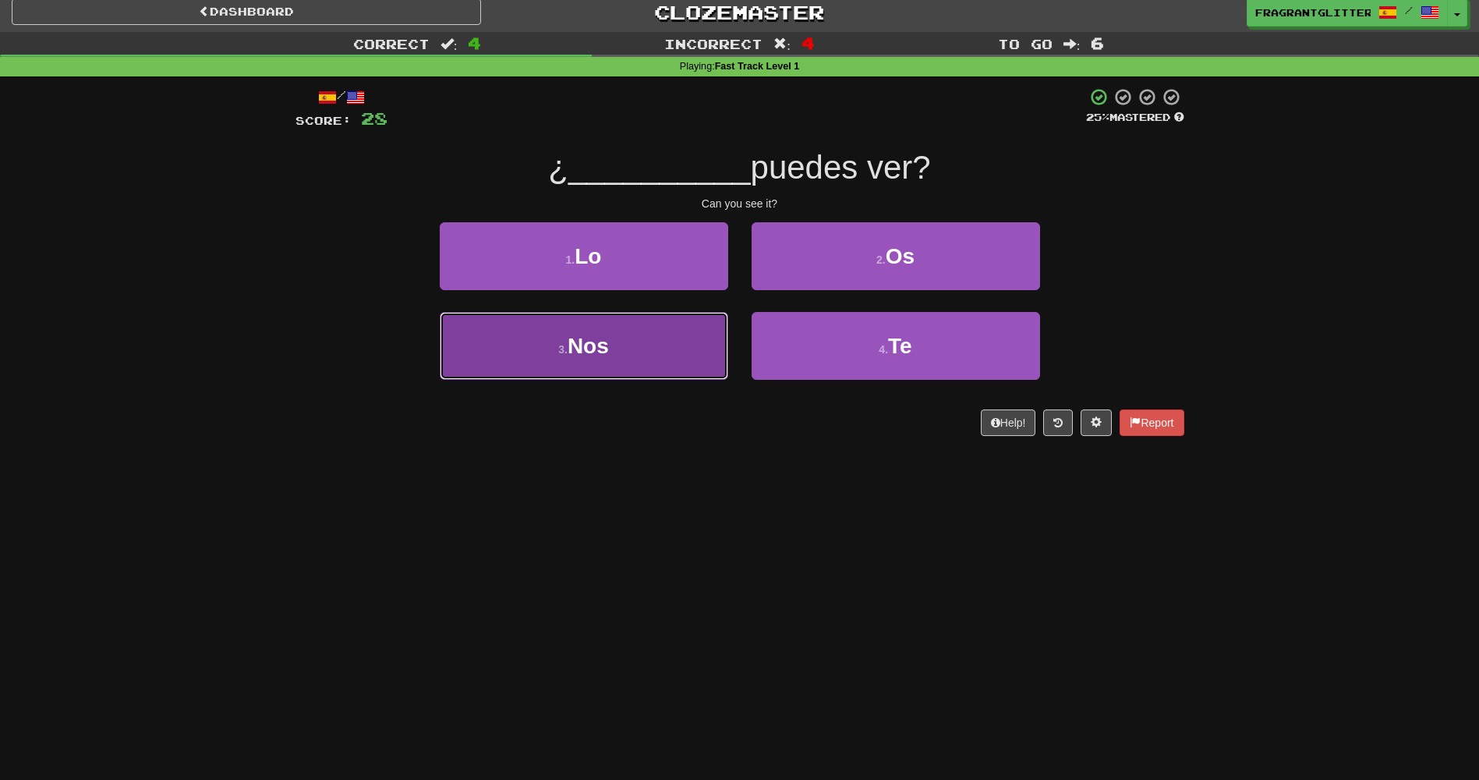
click at [692, 342] on button "3 . Nos" at bounding box center [584, 346] width 288 height 68
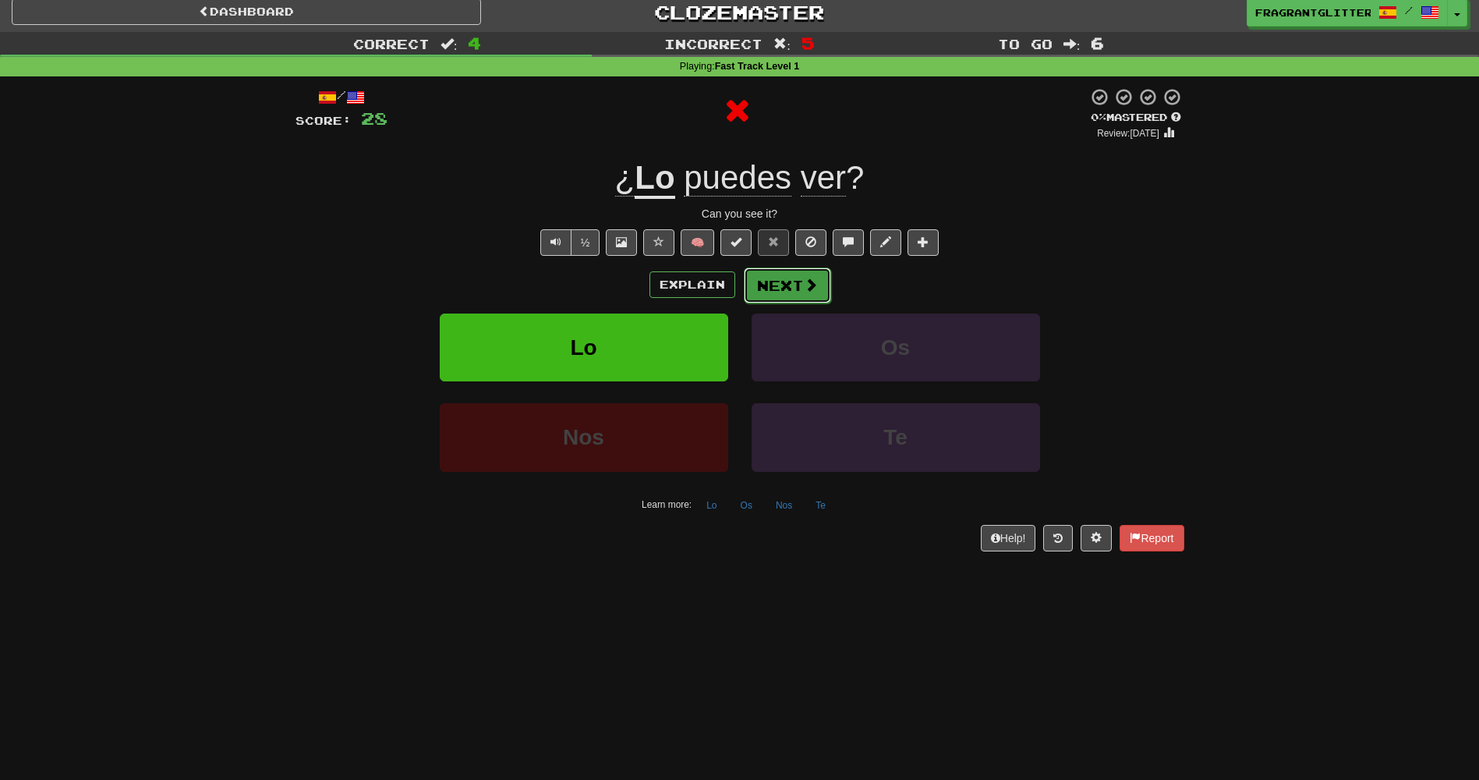
click at [791, 282] on button "Next" at bounding box center [787, 285] width 87 height 36
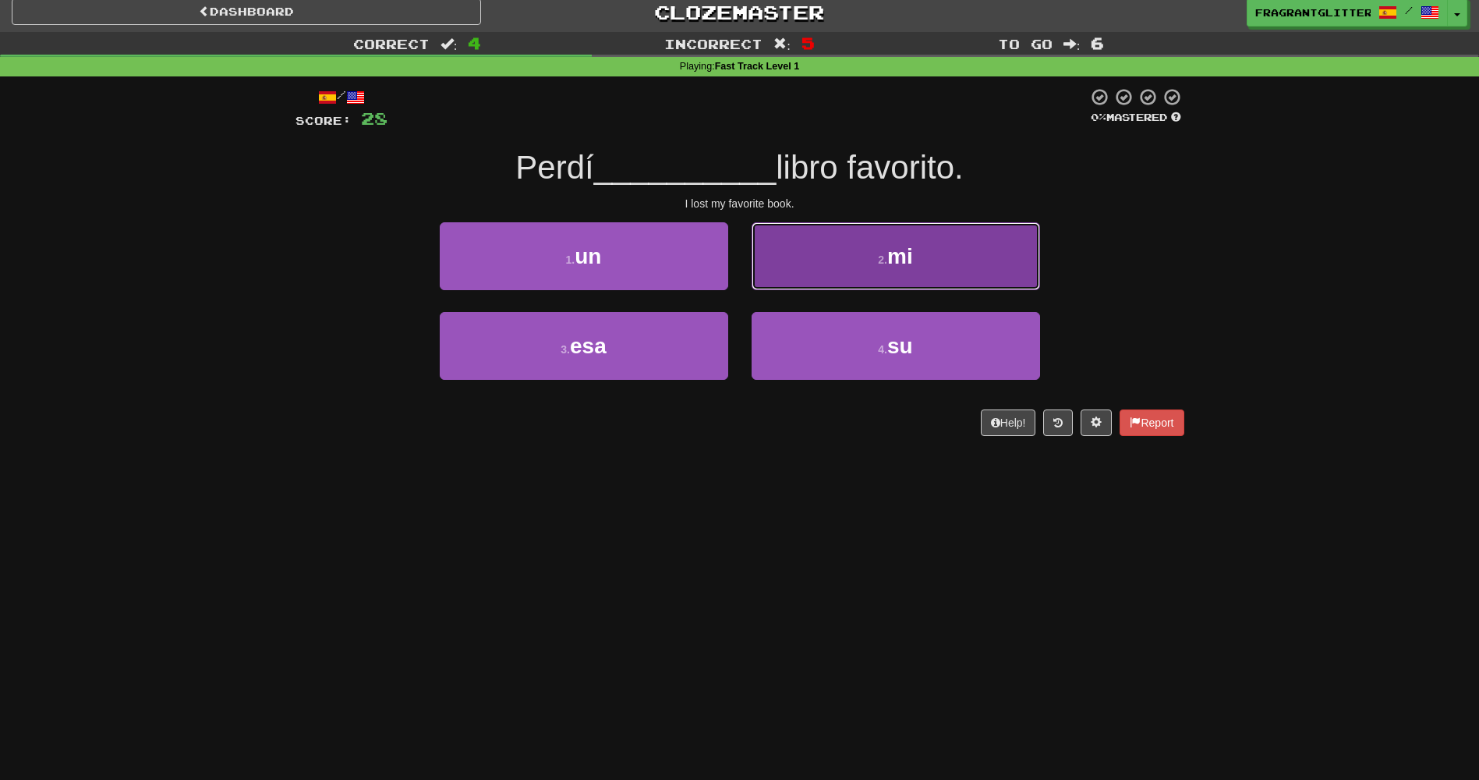
click at [875, 280] on button "2 . mi" at bounding box center [896, 256] width 288 height 68
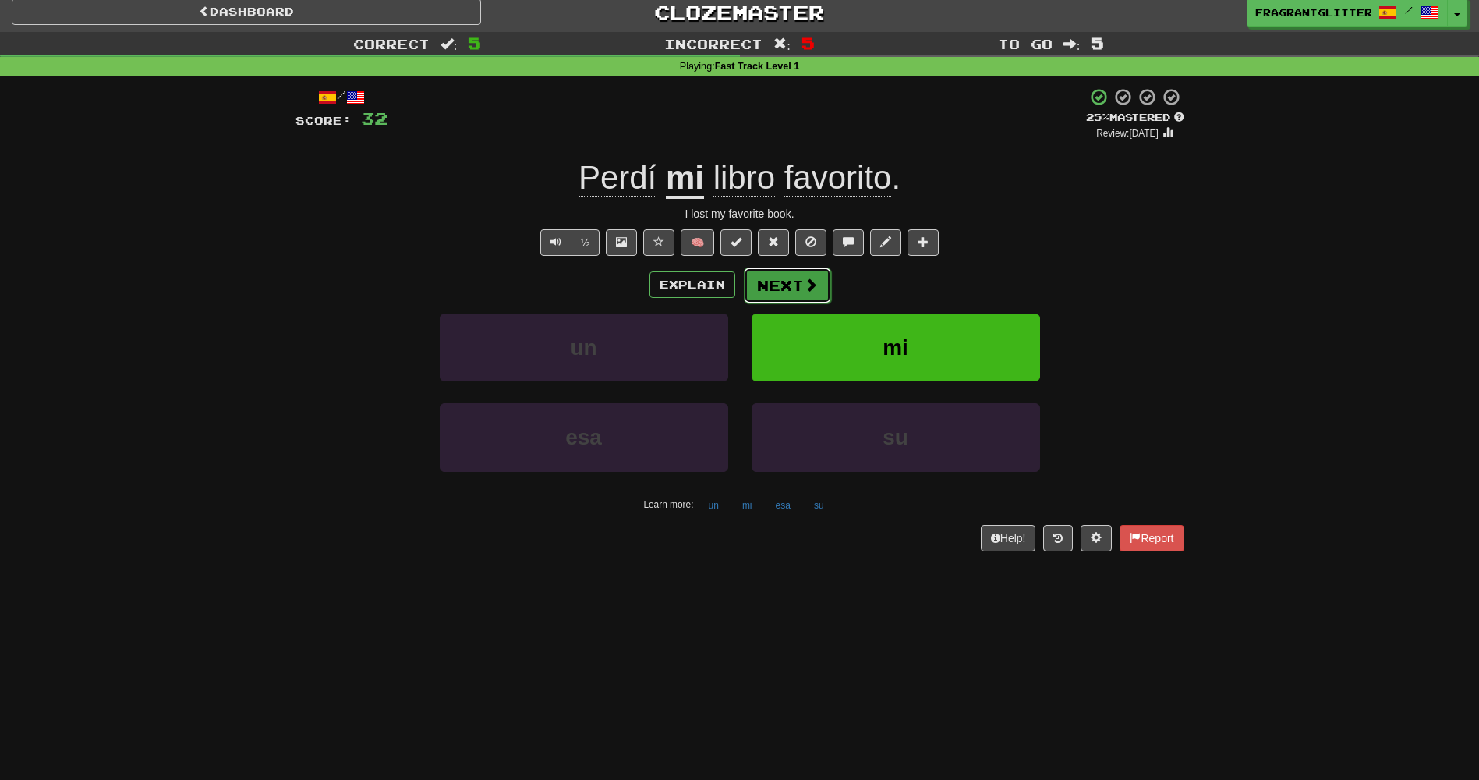
click at [809, 284] on span at bounding box center [811, 285] width 14 height 14
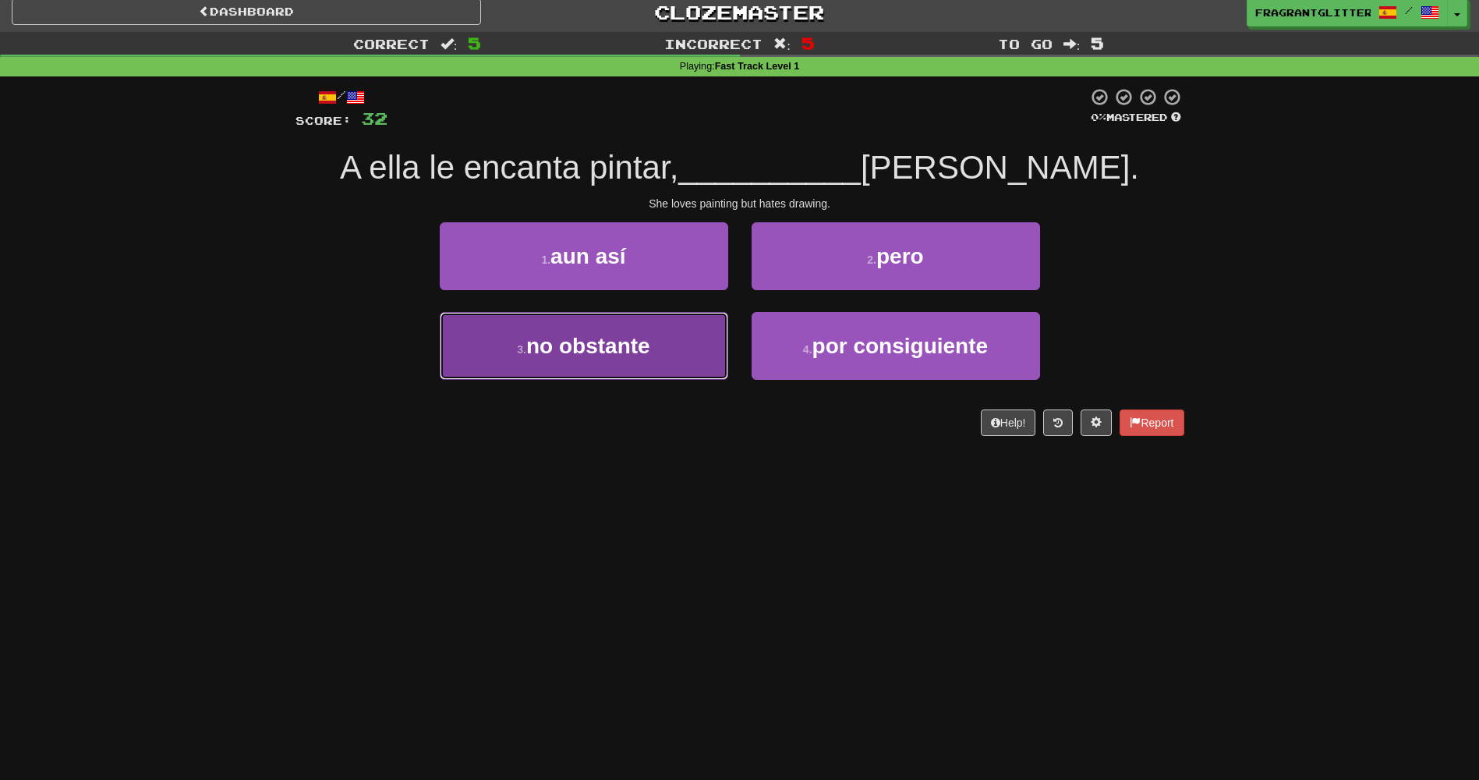
click at [714, 322] on button "3 . no obstante" at bounding box center [584, 346] width 288 height 68
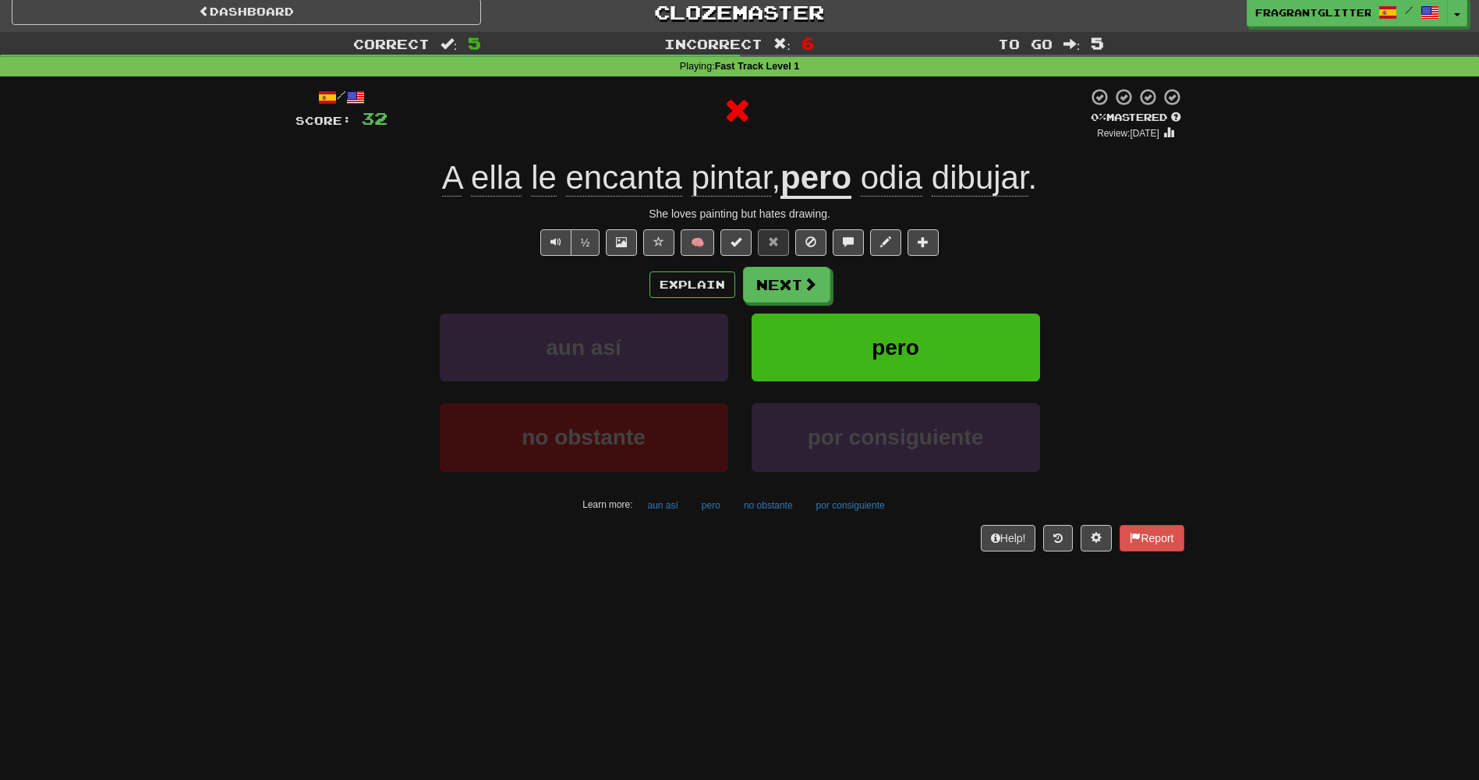
drag, startPoint x: 709, startPoint y: 307, endPoint x: 699, endPoint y: 303, distance: 10.1
drag, startPoint x: 699, startPoint y: 303, endPoint x: 515, endPoint y: 277, distance: 185.9
click at [515, 280] on div "Explain Next" at bounding box center [739, 285] width 889 height 36
click at [780, 291] on button "Next" at bounding box center [787, 285] width 87 height 36
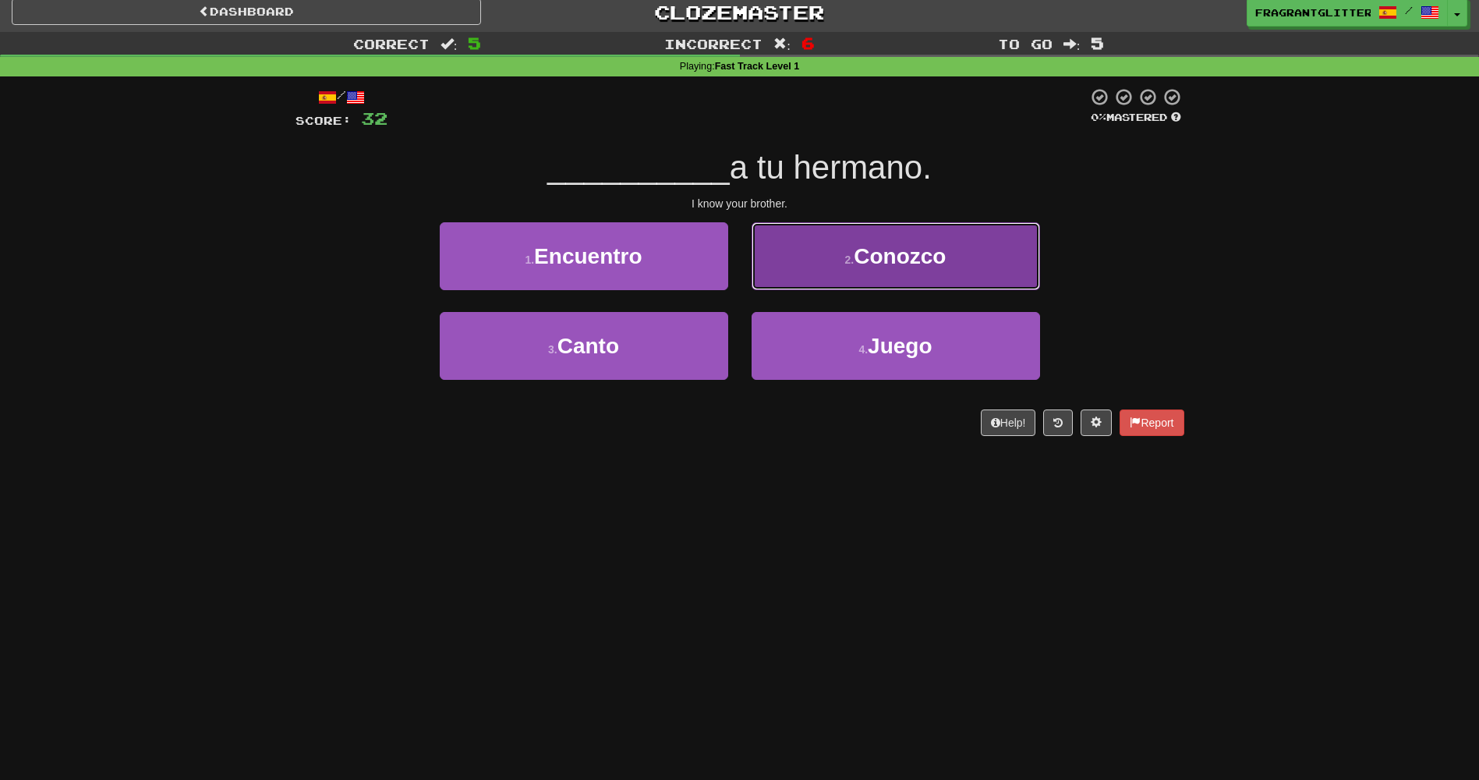
click at [791, 244] on button "2 . Conozco" at bounding box center [896, 256] width 288 height 68
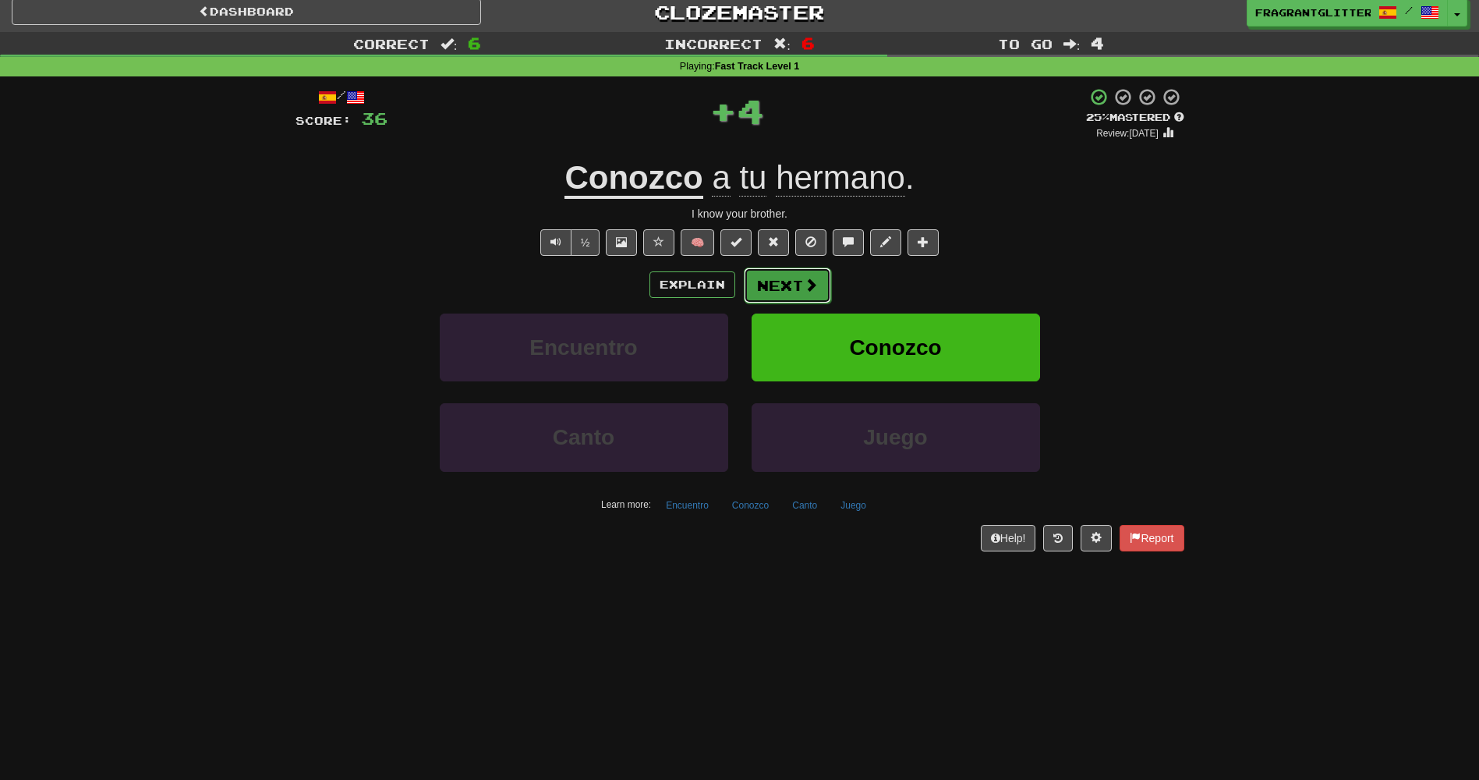
click at [797, 285] on button "Next" at bounding box center [787, 285] width 87 height 36
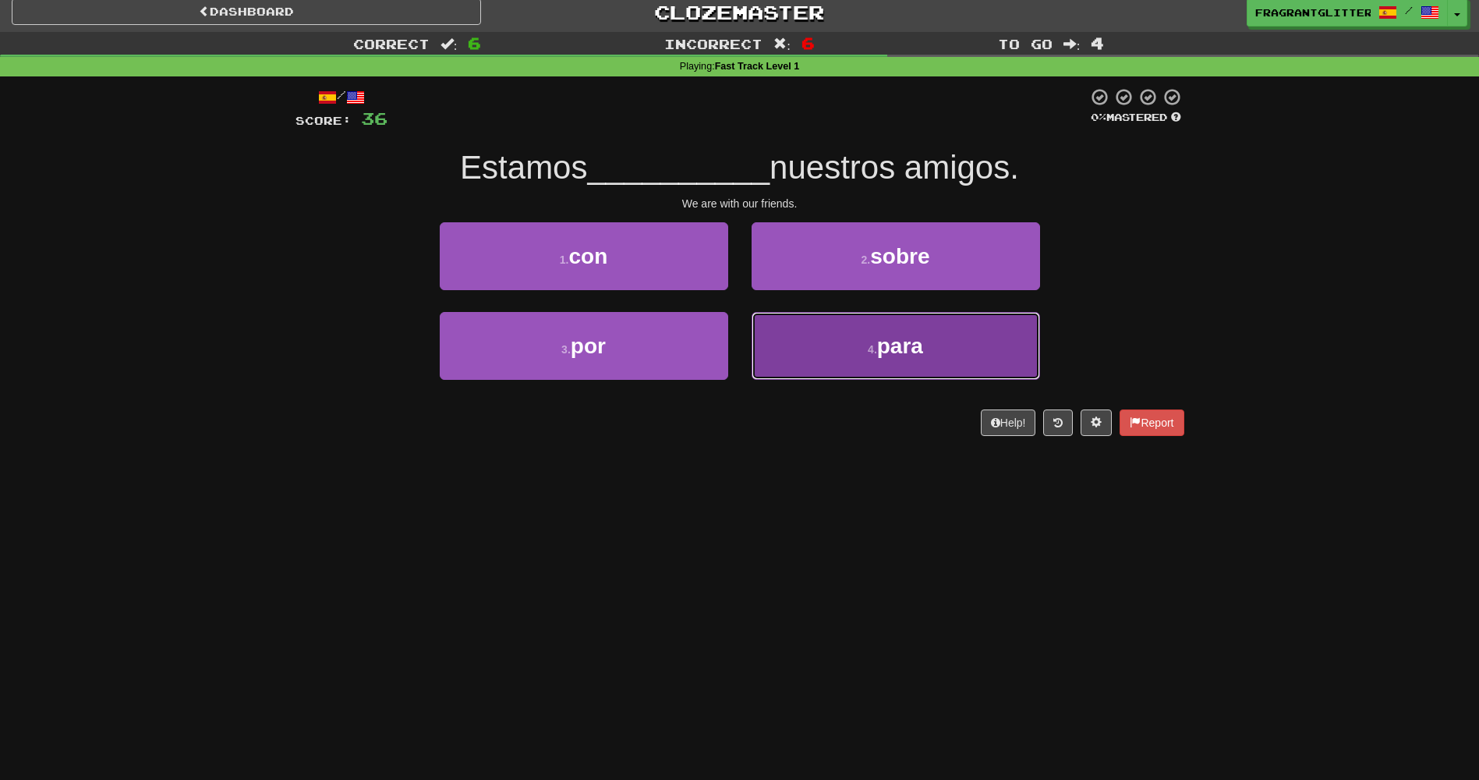
click at [803, 332] on button "4 . para" at bounding box center [896, 346] width 288 height 68
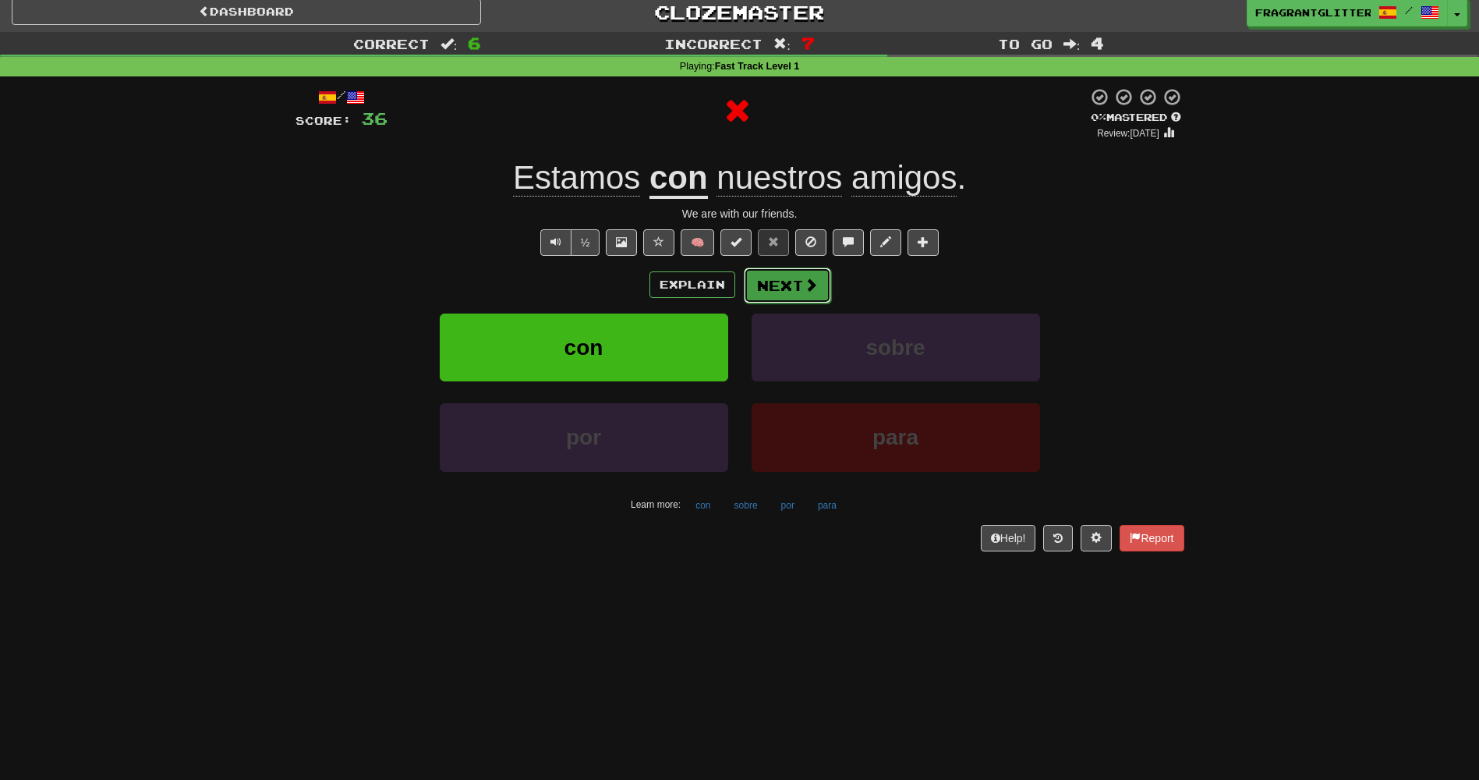
click at [789, 288] on button "Next" at bounding box center [787, 285] width 87 height 36
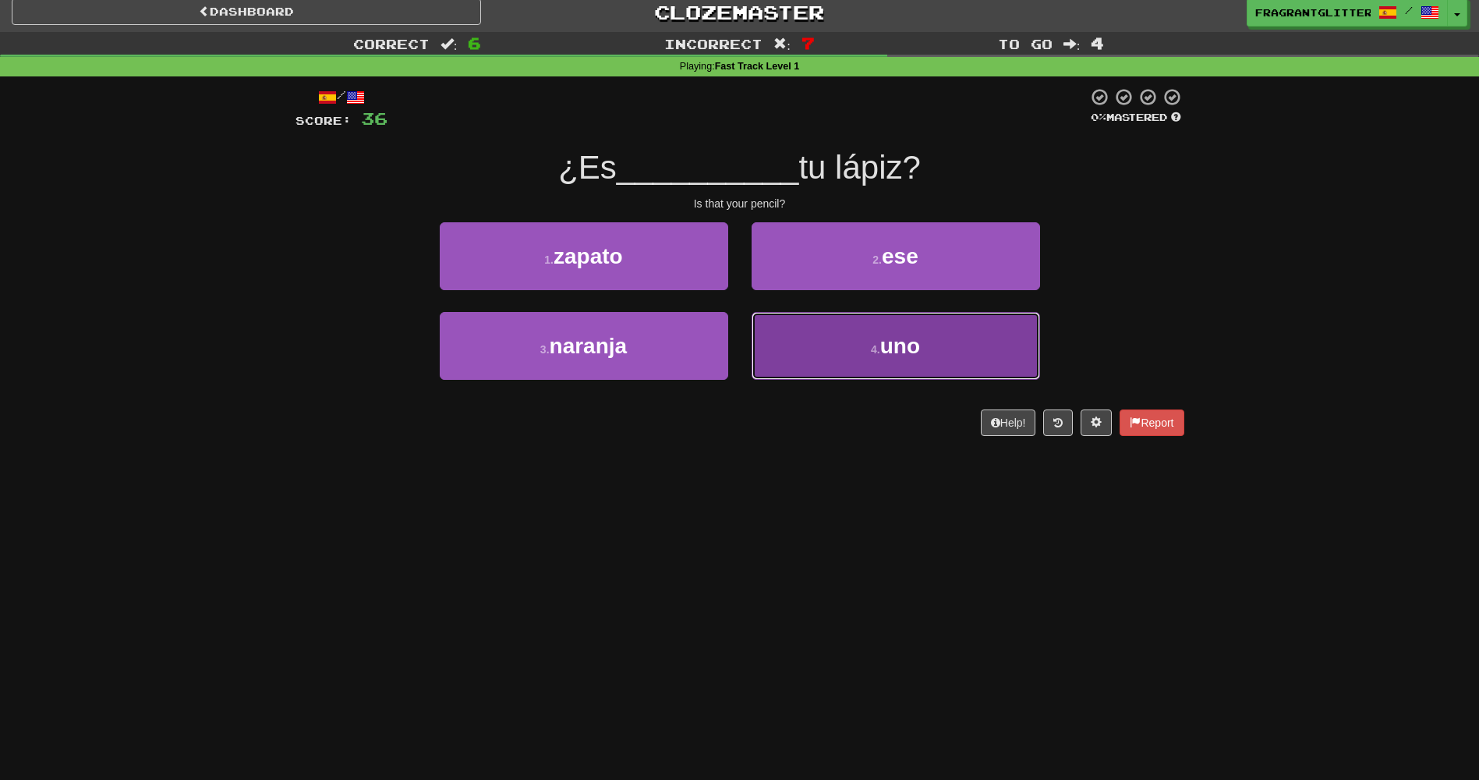
click at [773, 329] on button "4 . uno" at bounding box center [896, 346] width 288 height 68
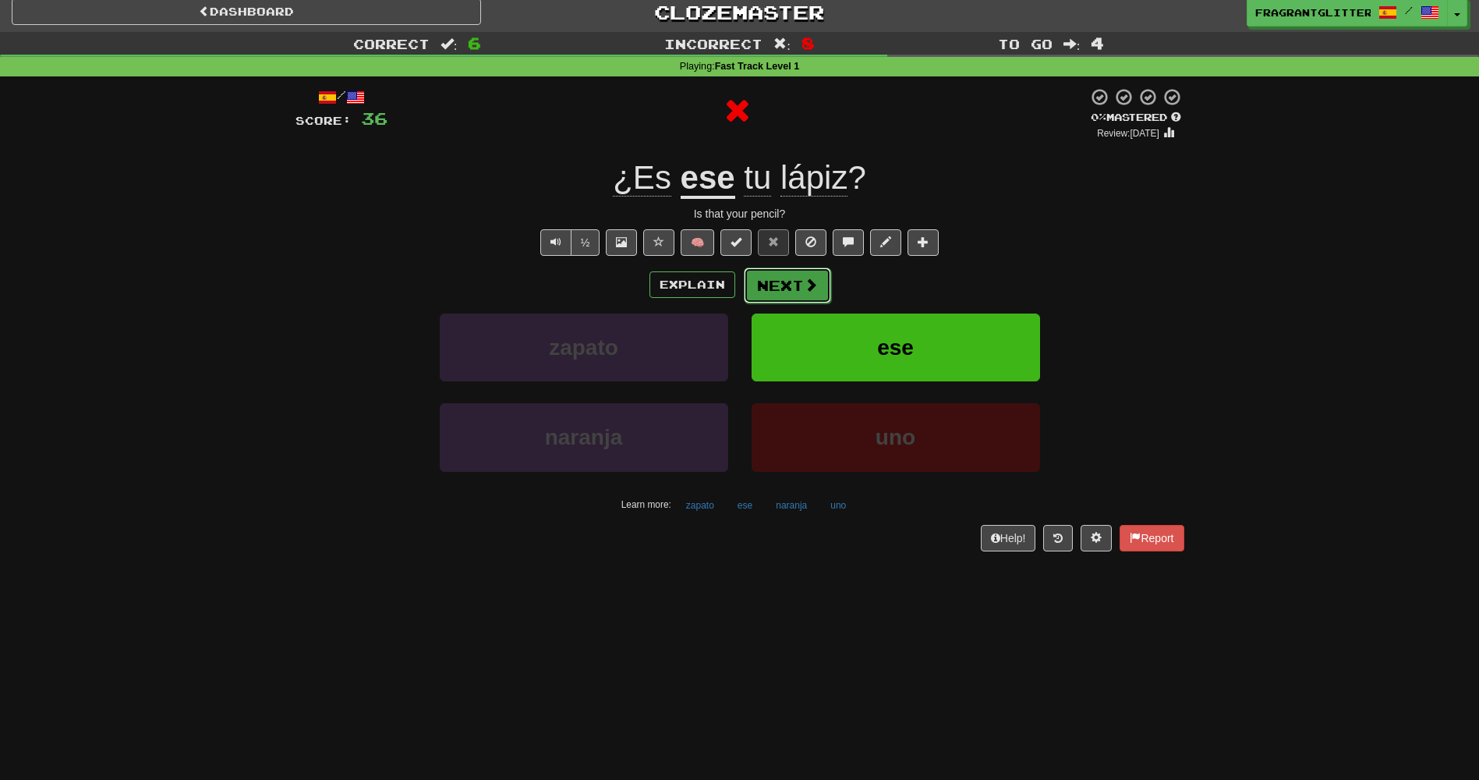
click at [805, 285] on span at bounding box center [811, 285] width 14 height 14
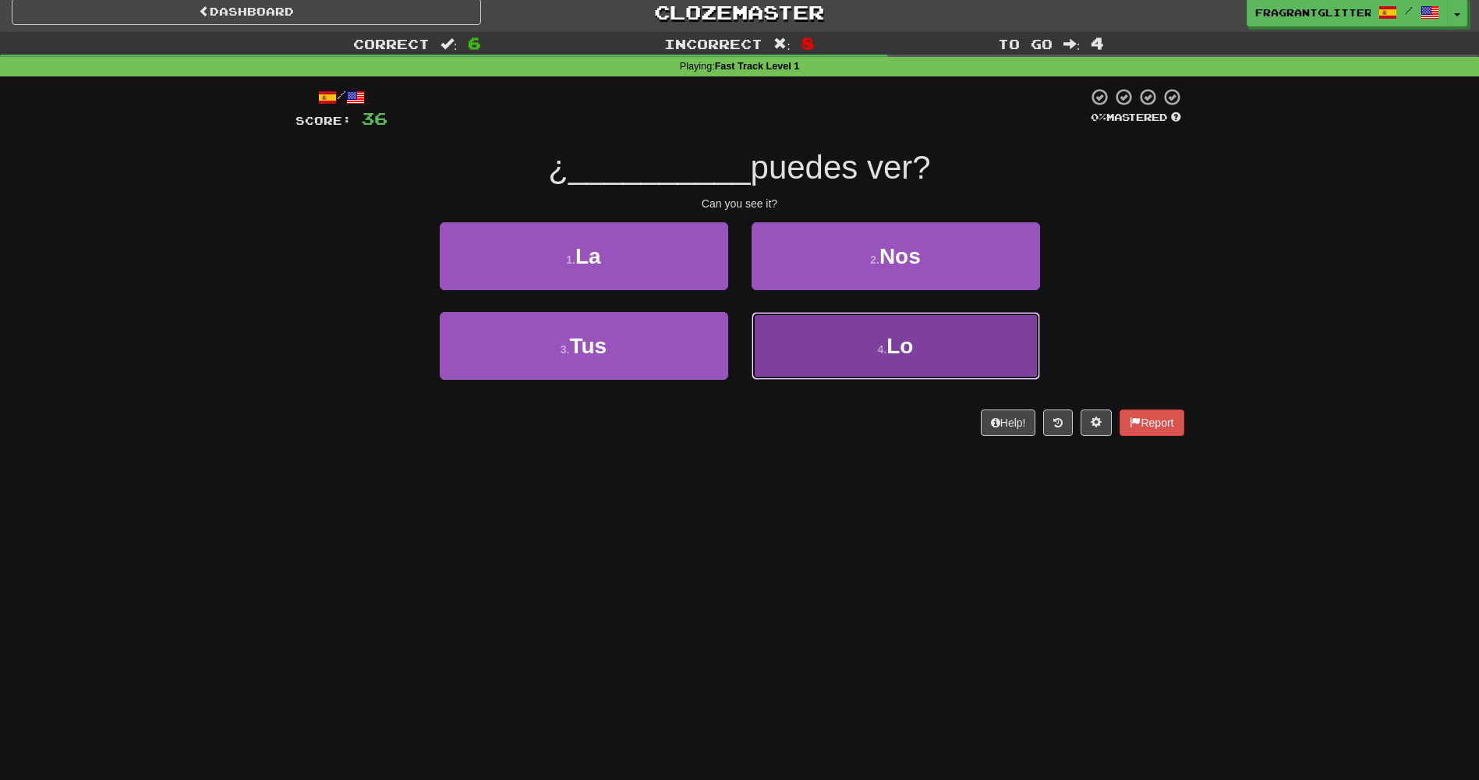
click at [813, 344] on button "4 . Lo" at bounding box center [896, 346] width 288 height 68
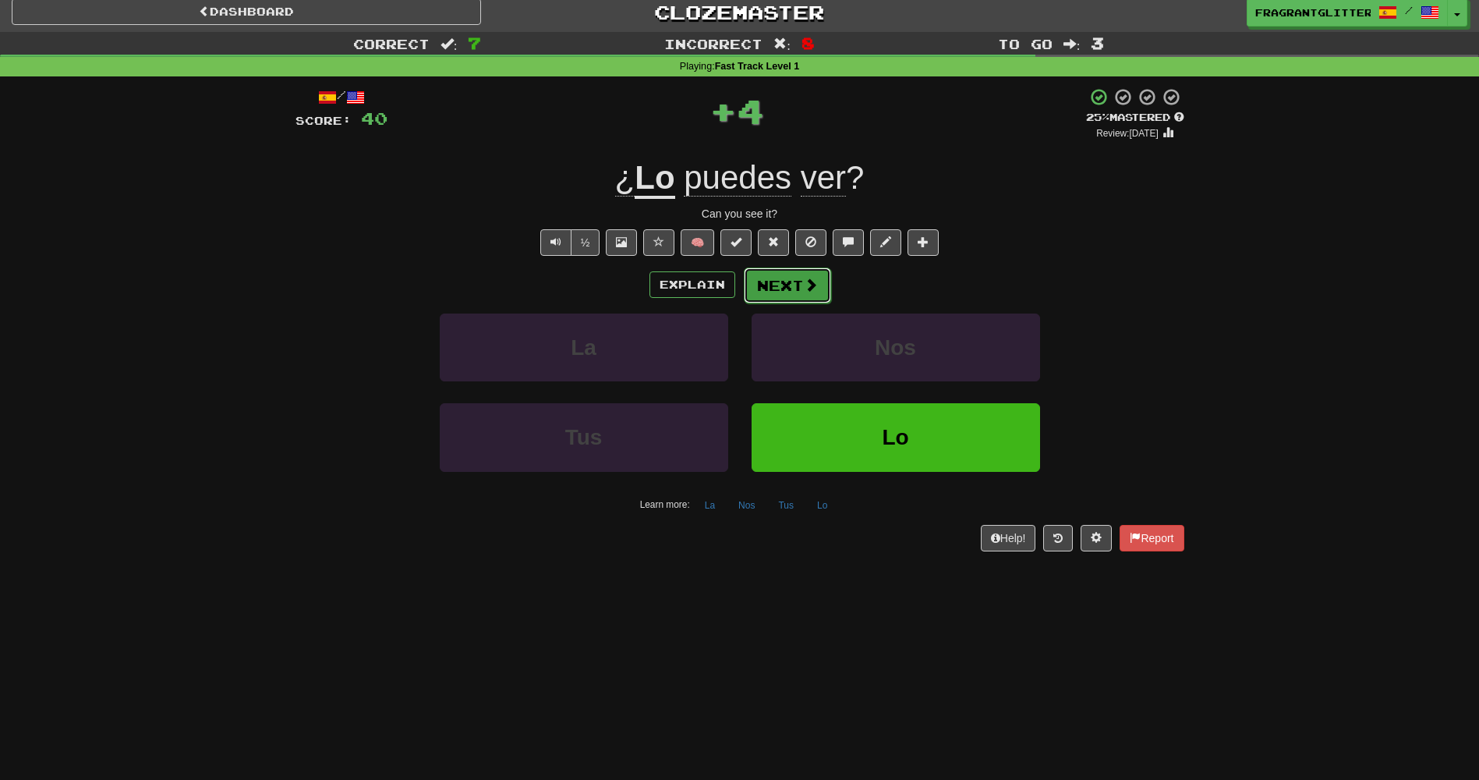
click at [785, 292] on button "Next" at bounding box center [787, 285] width 87 height 36
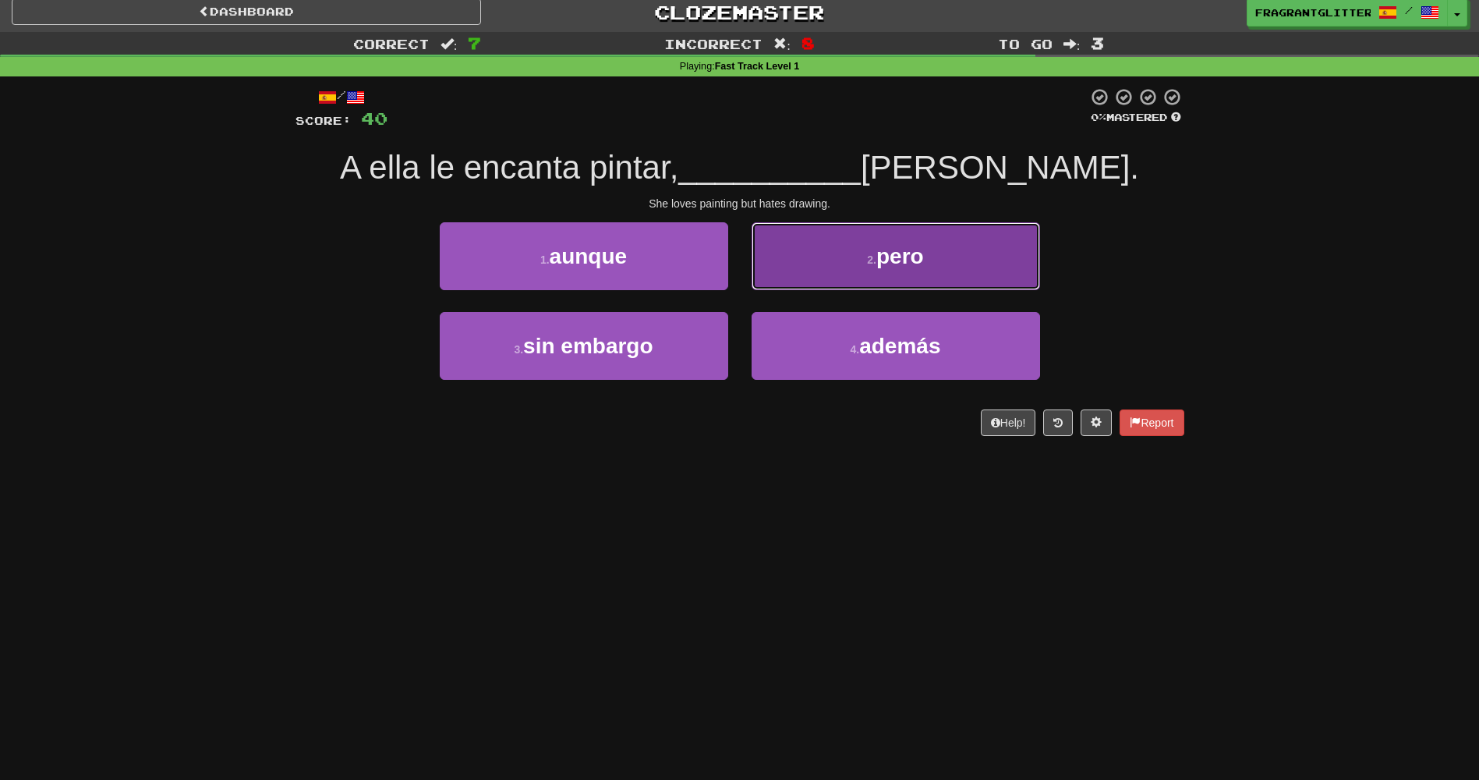
click at [812, 276] on button "2 . pero" at bounding box center [896, 256] width 288 height 68
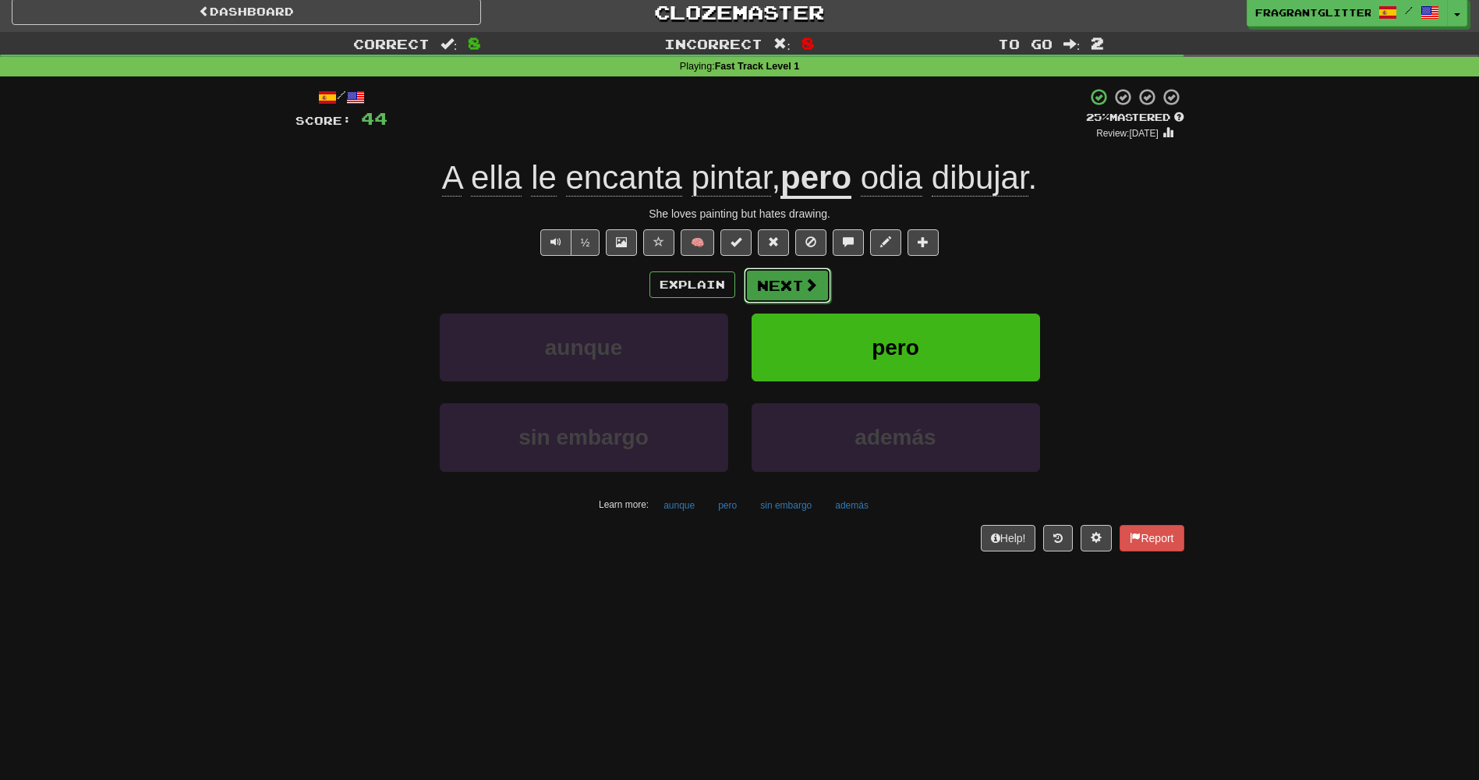
click at [784, 284] on button "Next" at bounding box center [787, 285] width 87 height 36
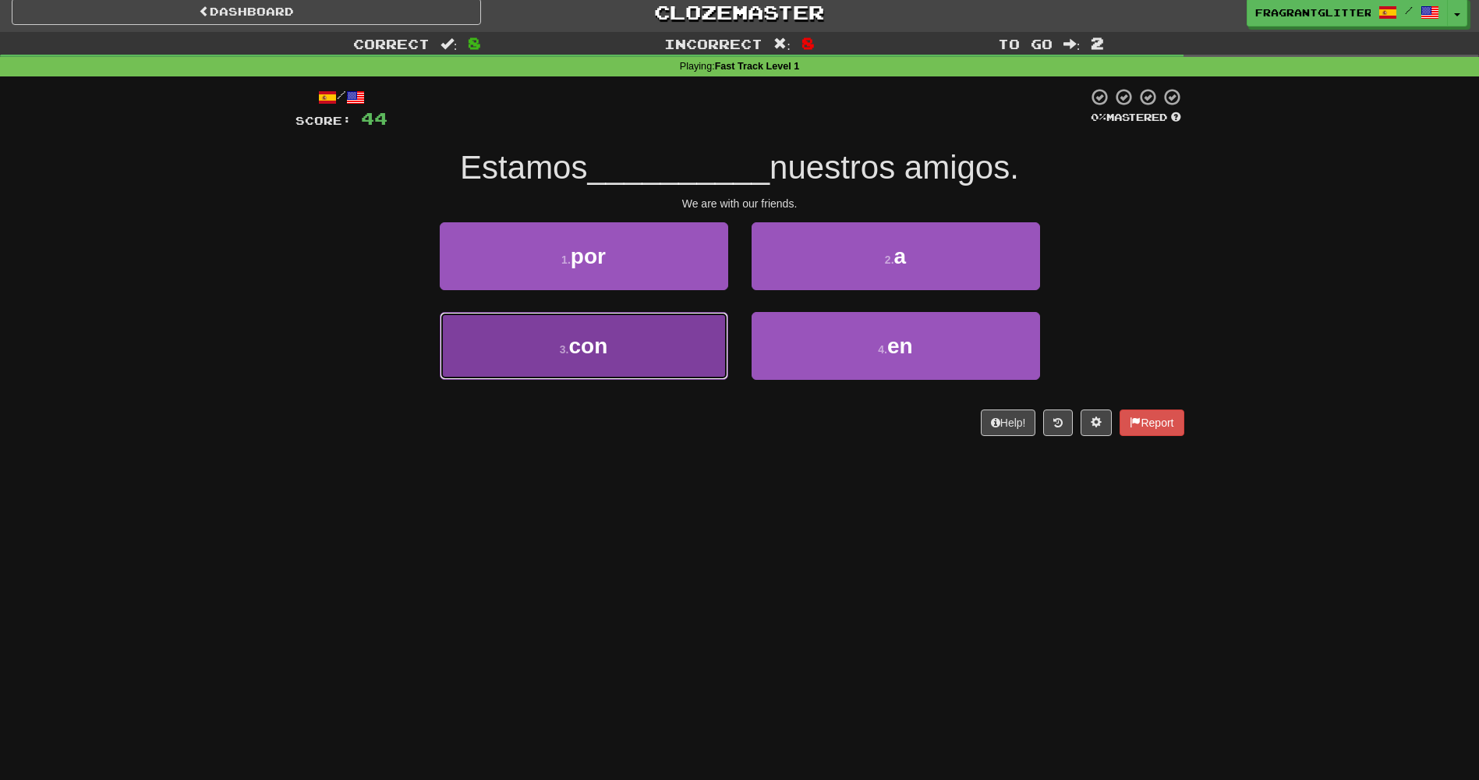
click at [713, 315] on button "3 . con" at bounding box center [584, 346] width 288 height 68
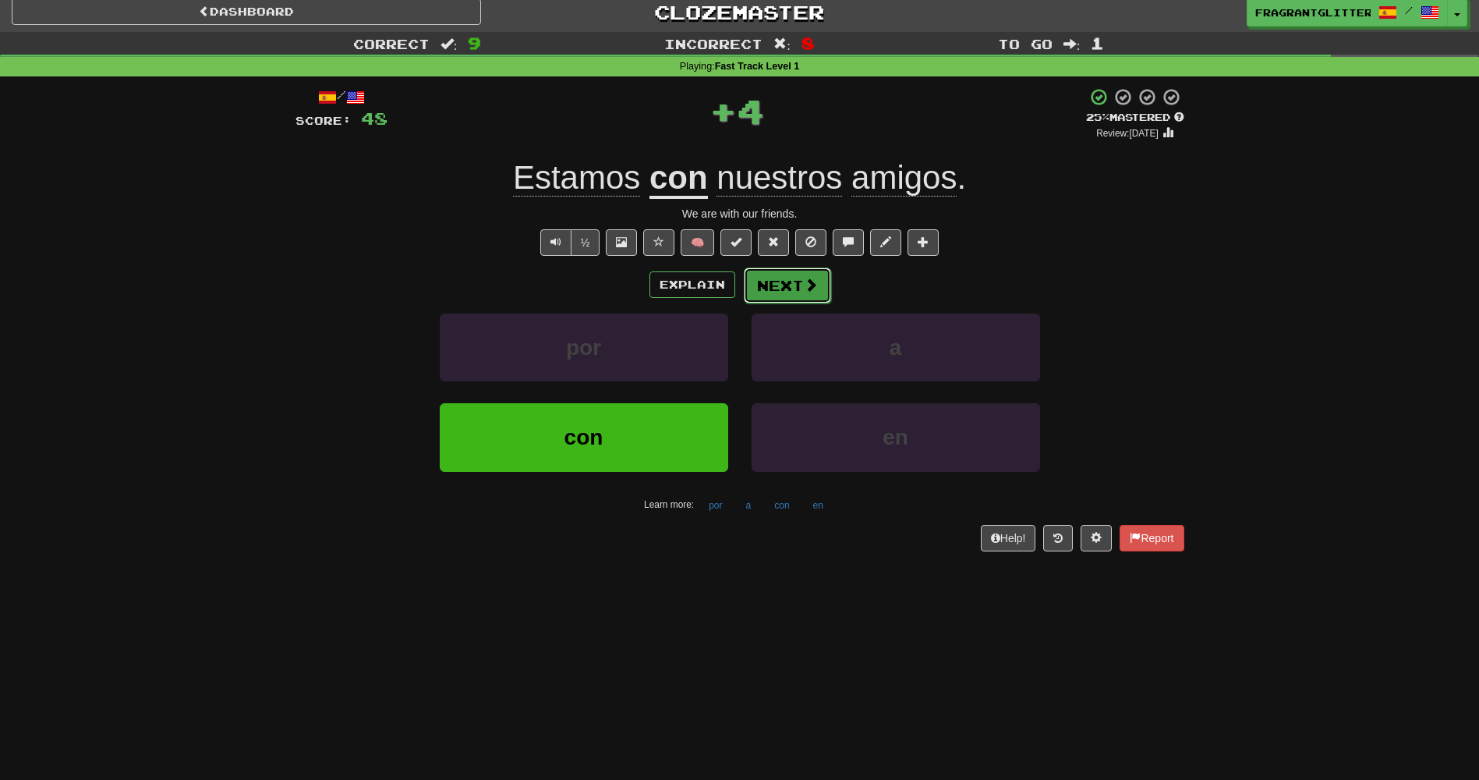
click at [810, 282] on span at bounding box center [811, 285] width 14 height 14
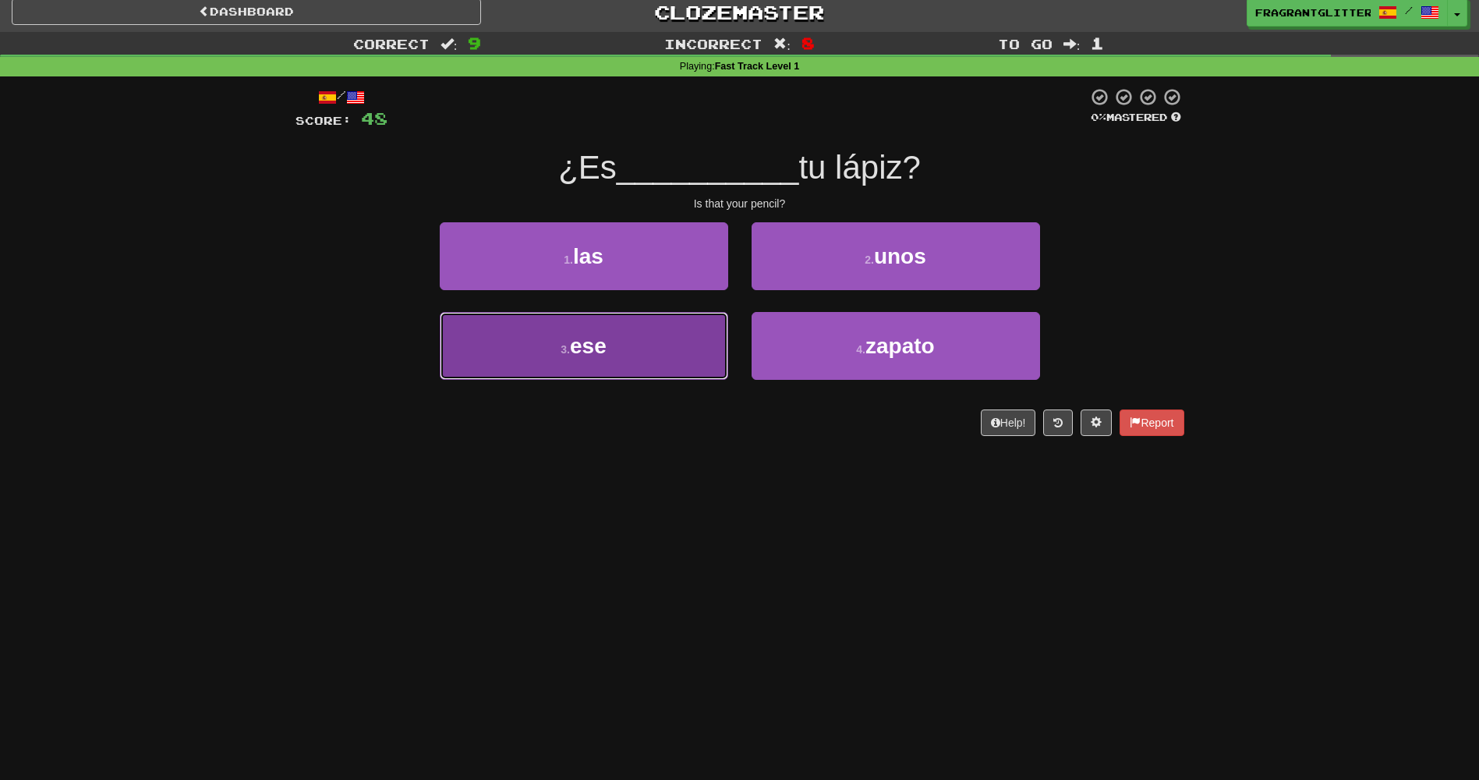
click at [696, 321] on button "3 . ese" at bounding box center [584, 346] width 288 height 68
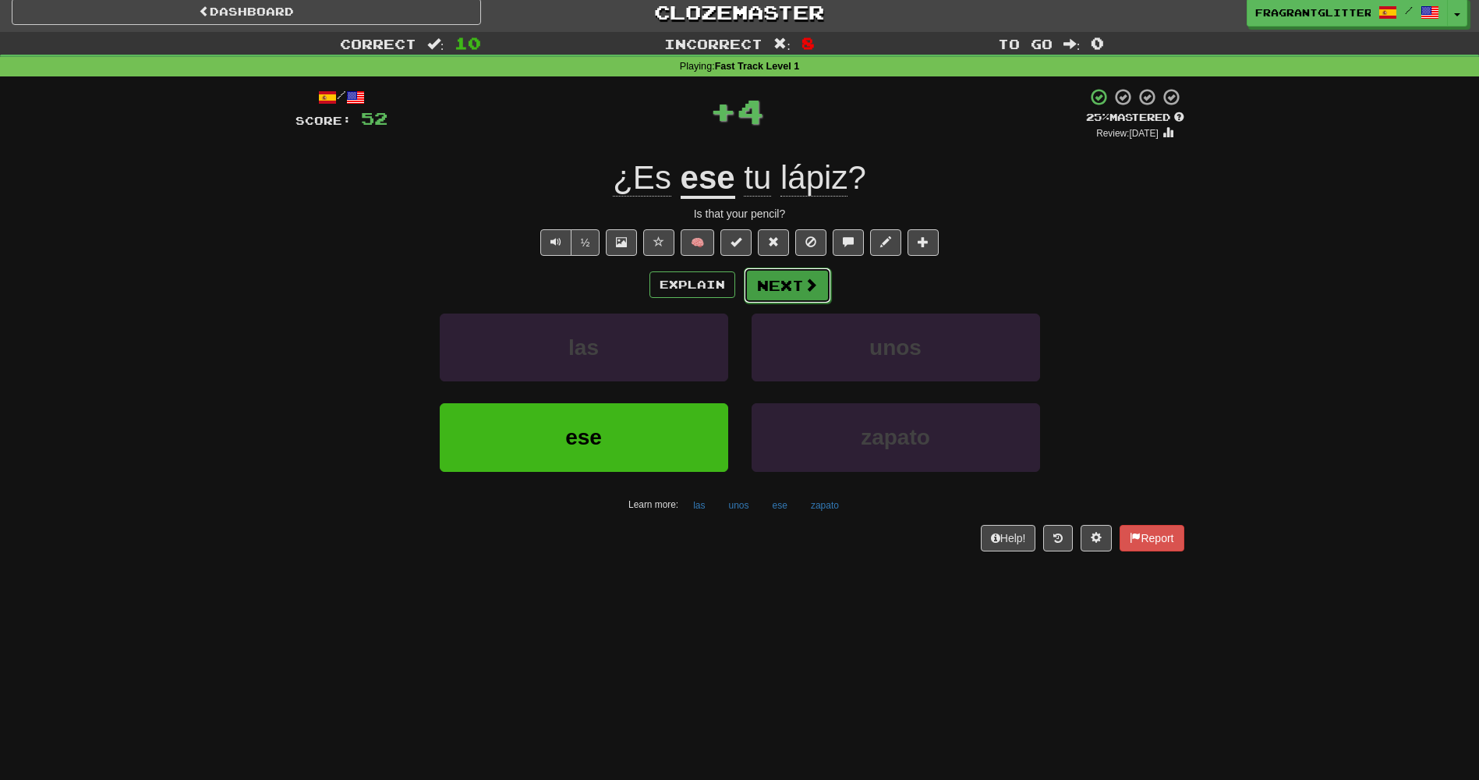
click at [795, 284] on button "Next" at bounding box center [787, 285] width 87 height 36
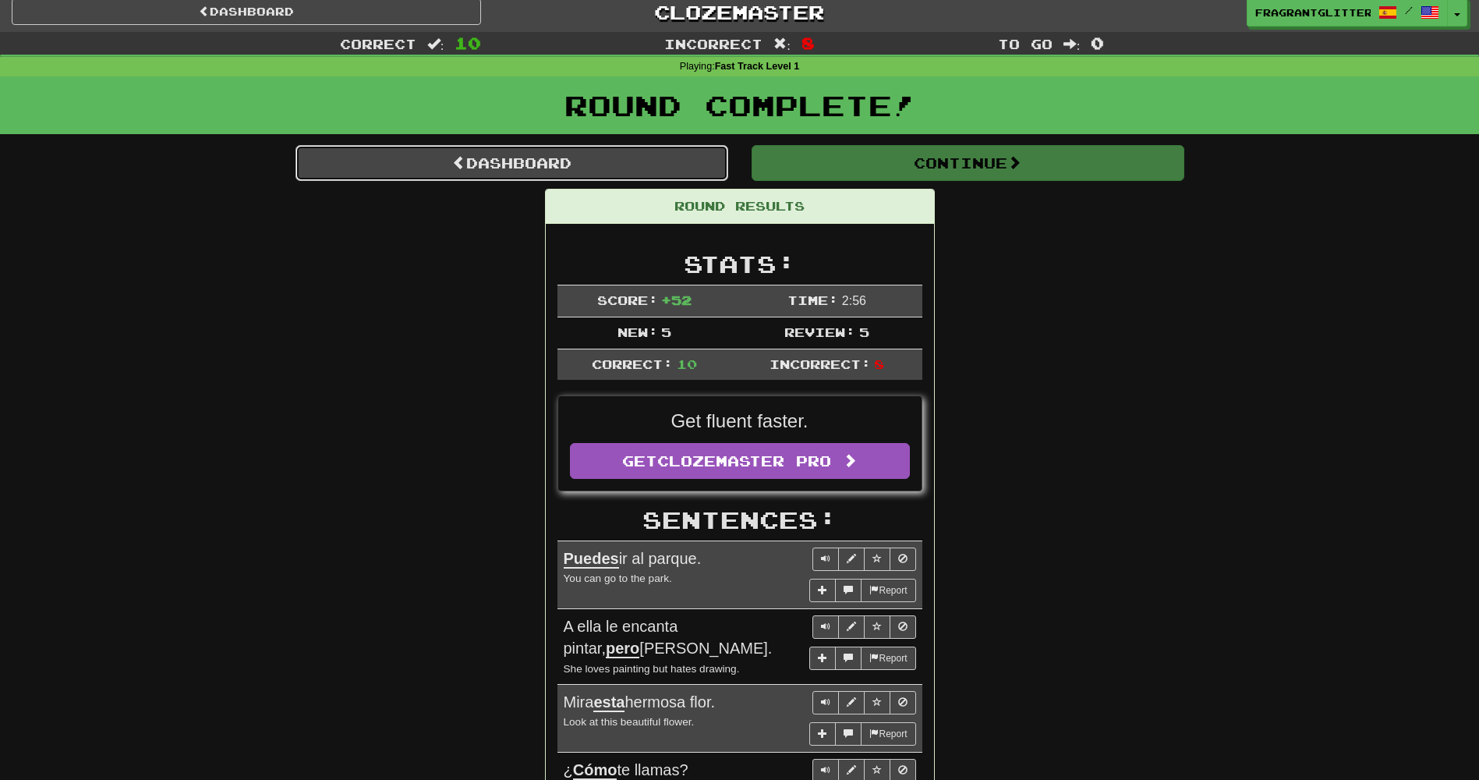
click at [721, 170] on link "Dashboard" at bounding box center [511, 163] width 433 height 36
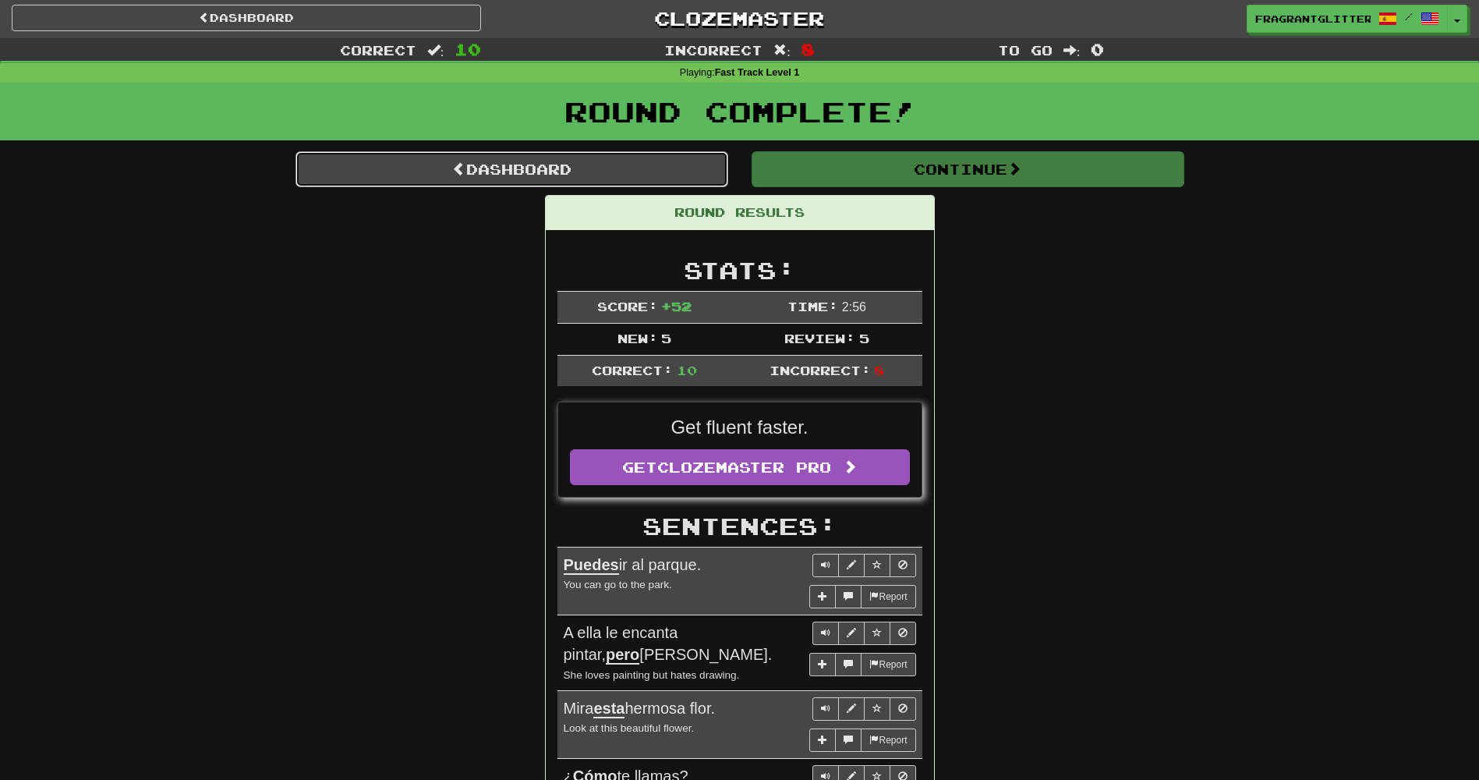
scroll to position [0, 0]
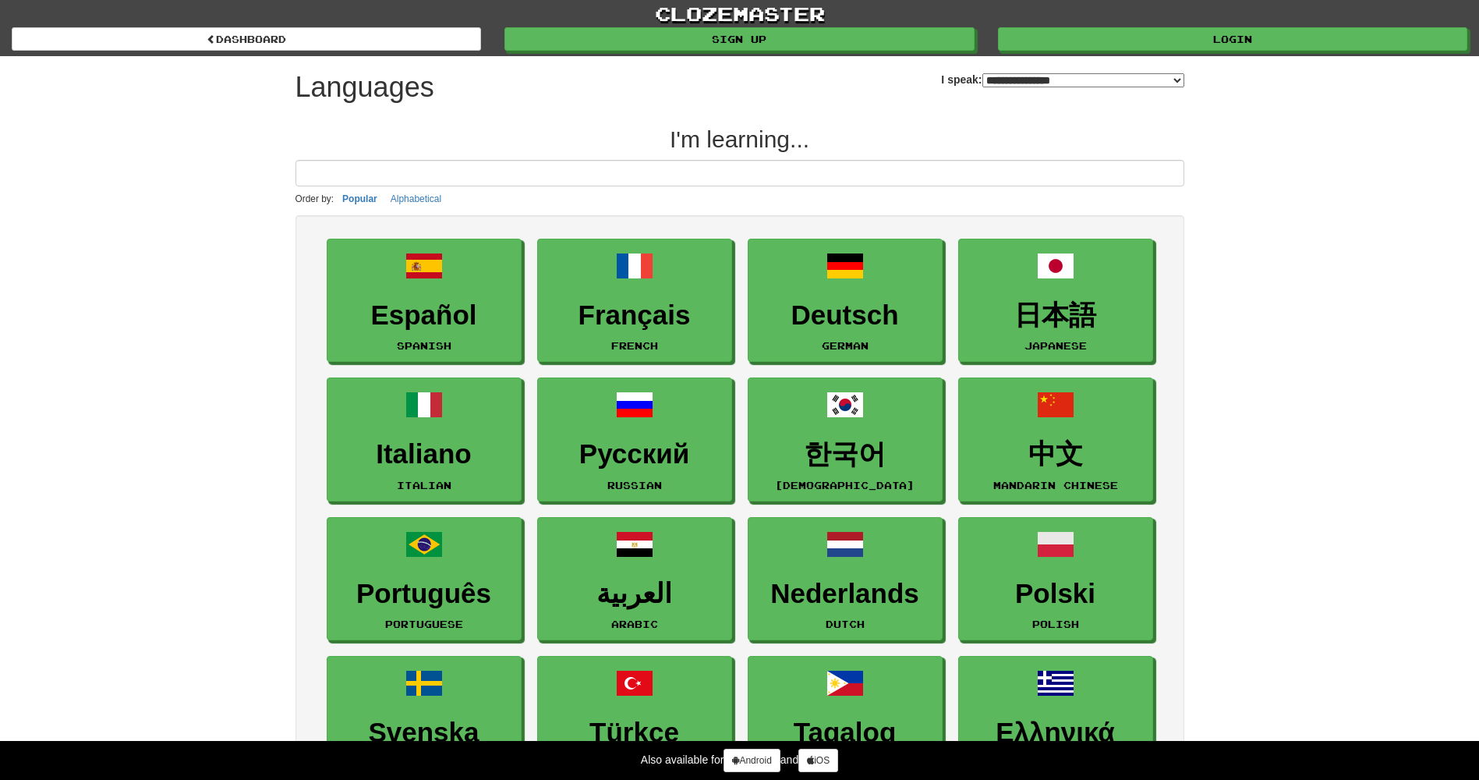
select select "*******"
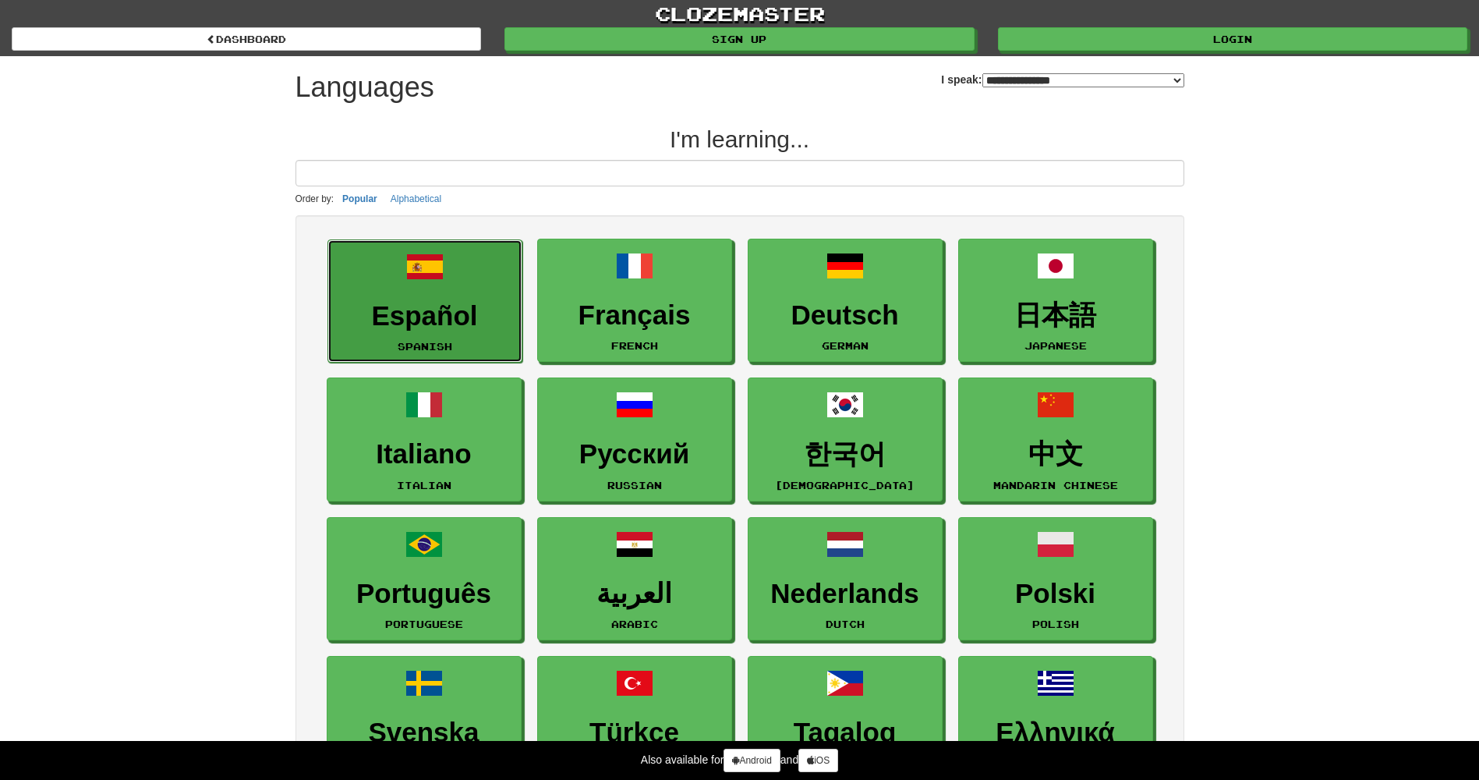
click at [497, 305] on h3 "Español" at bounding box center [425, 316] width 178 height 30
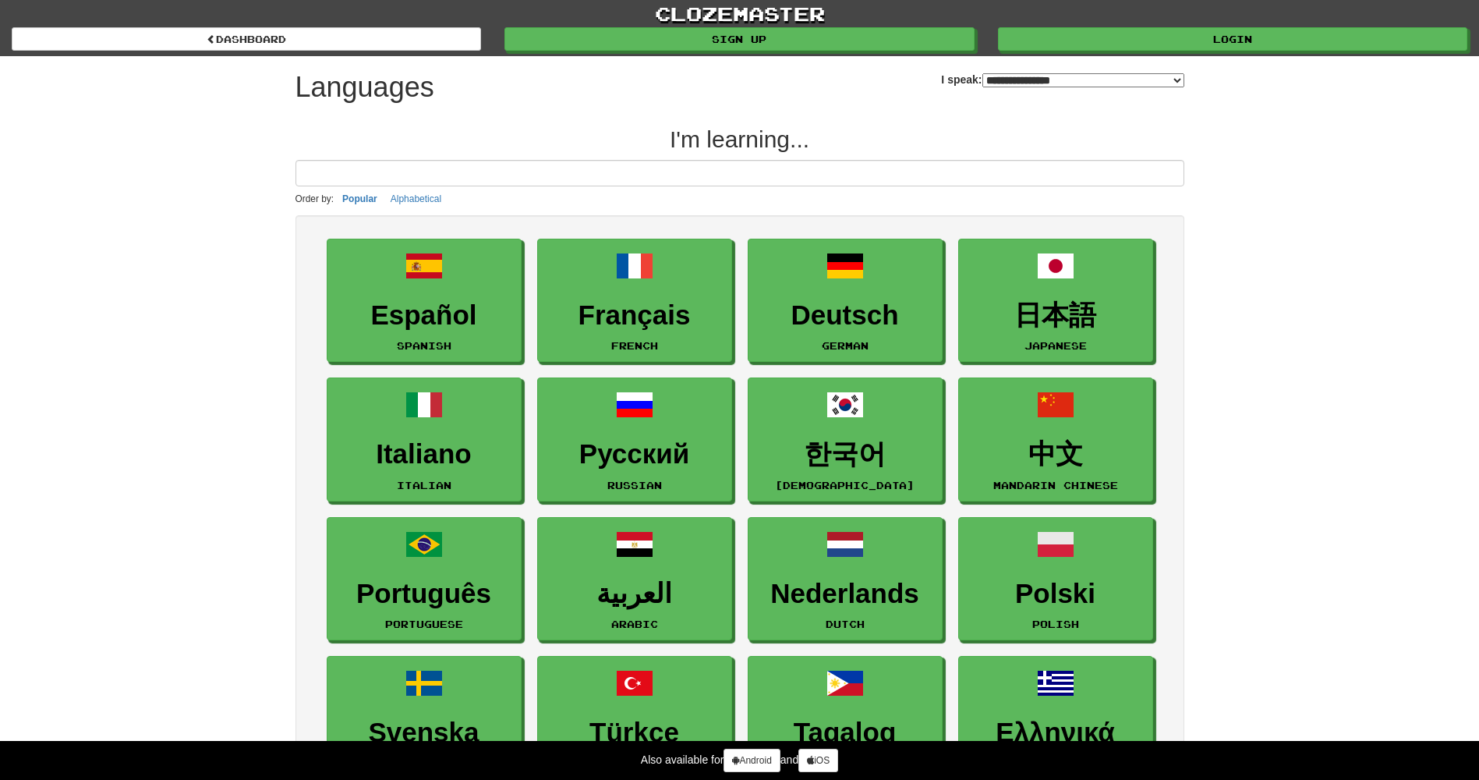
select select "*******"
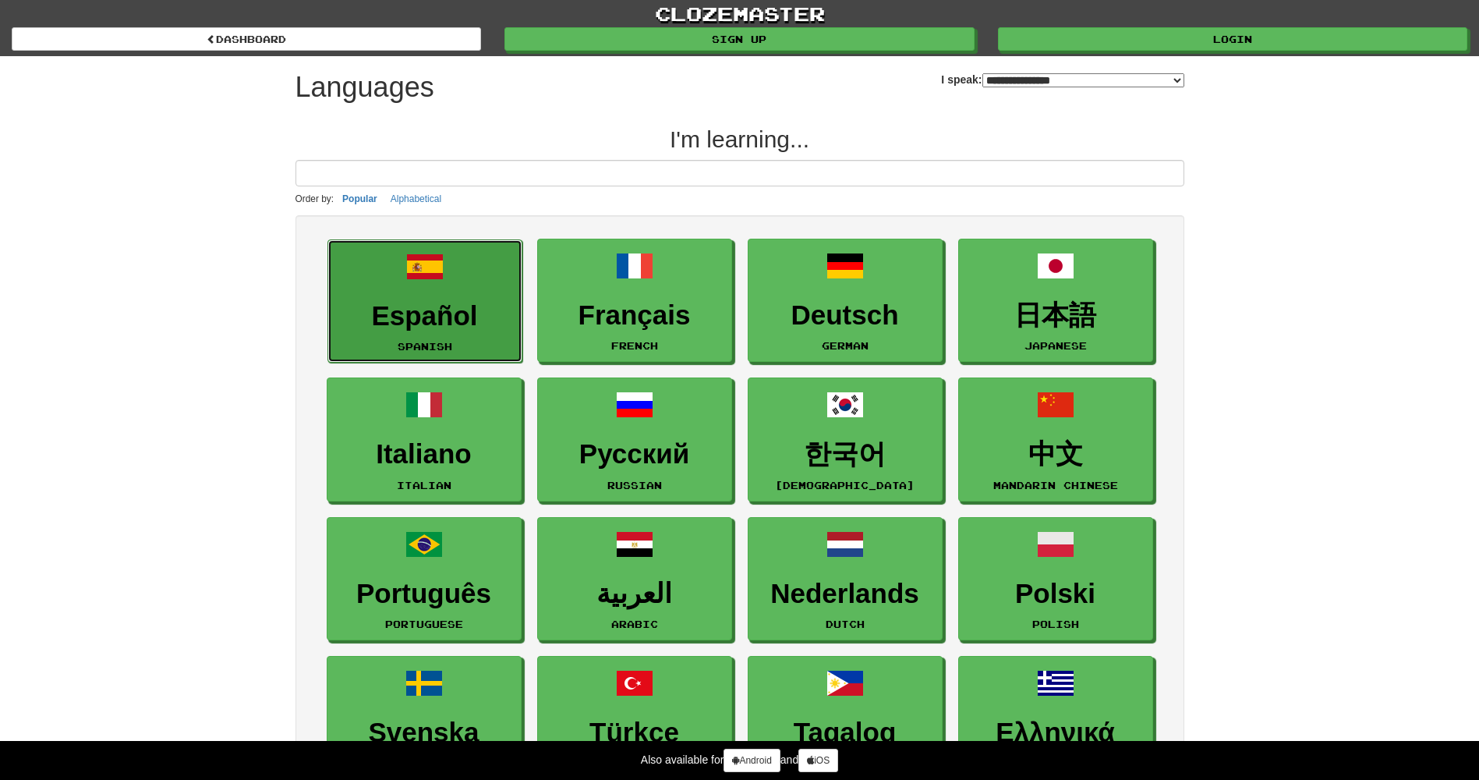
click at [478, 330] on h3 "Español" at bounding box center [425, 316] width 178 height 30
